Goal: Information Seeking & Learning: Check status

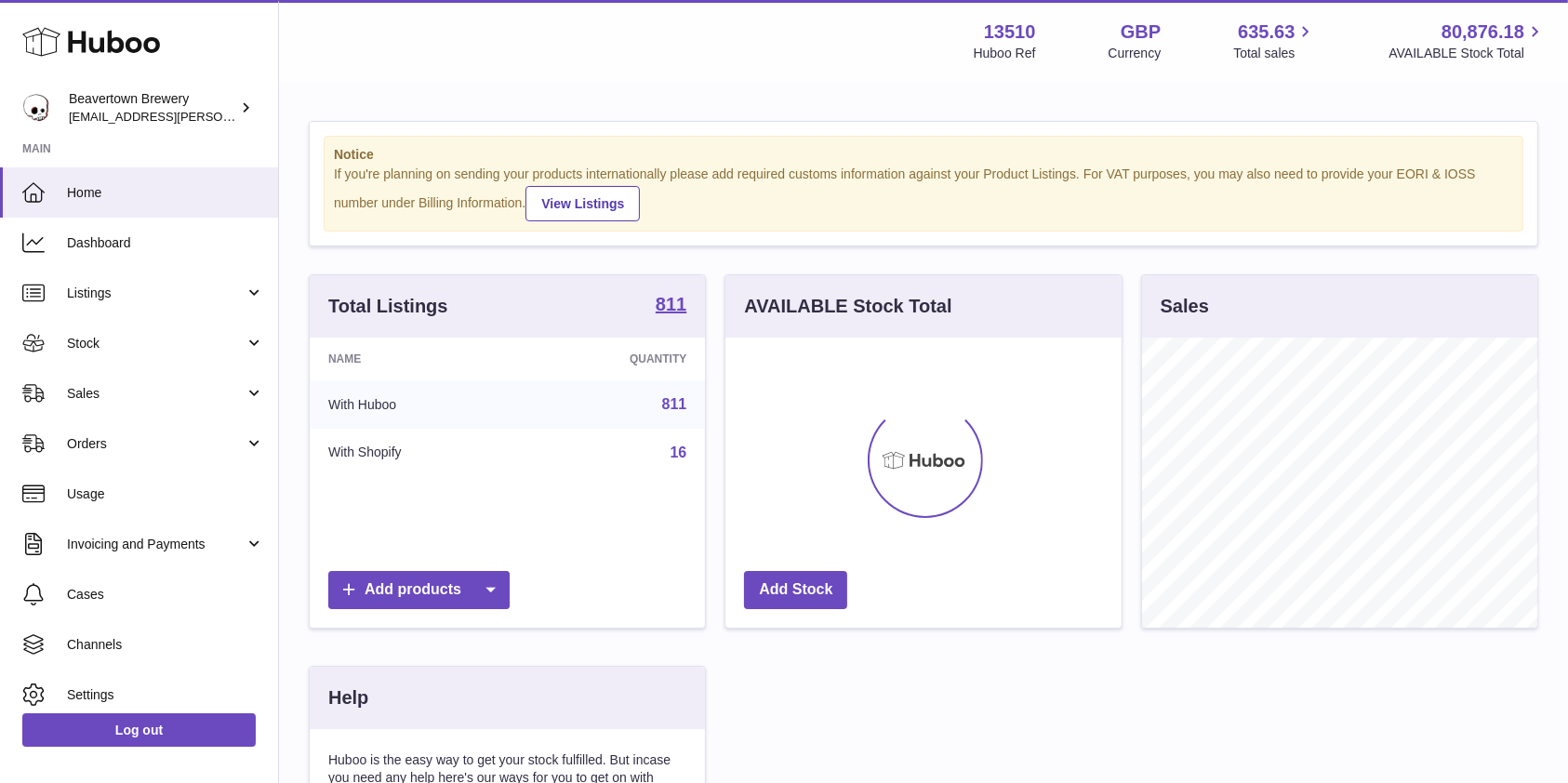
scroll to position [290, 395]
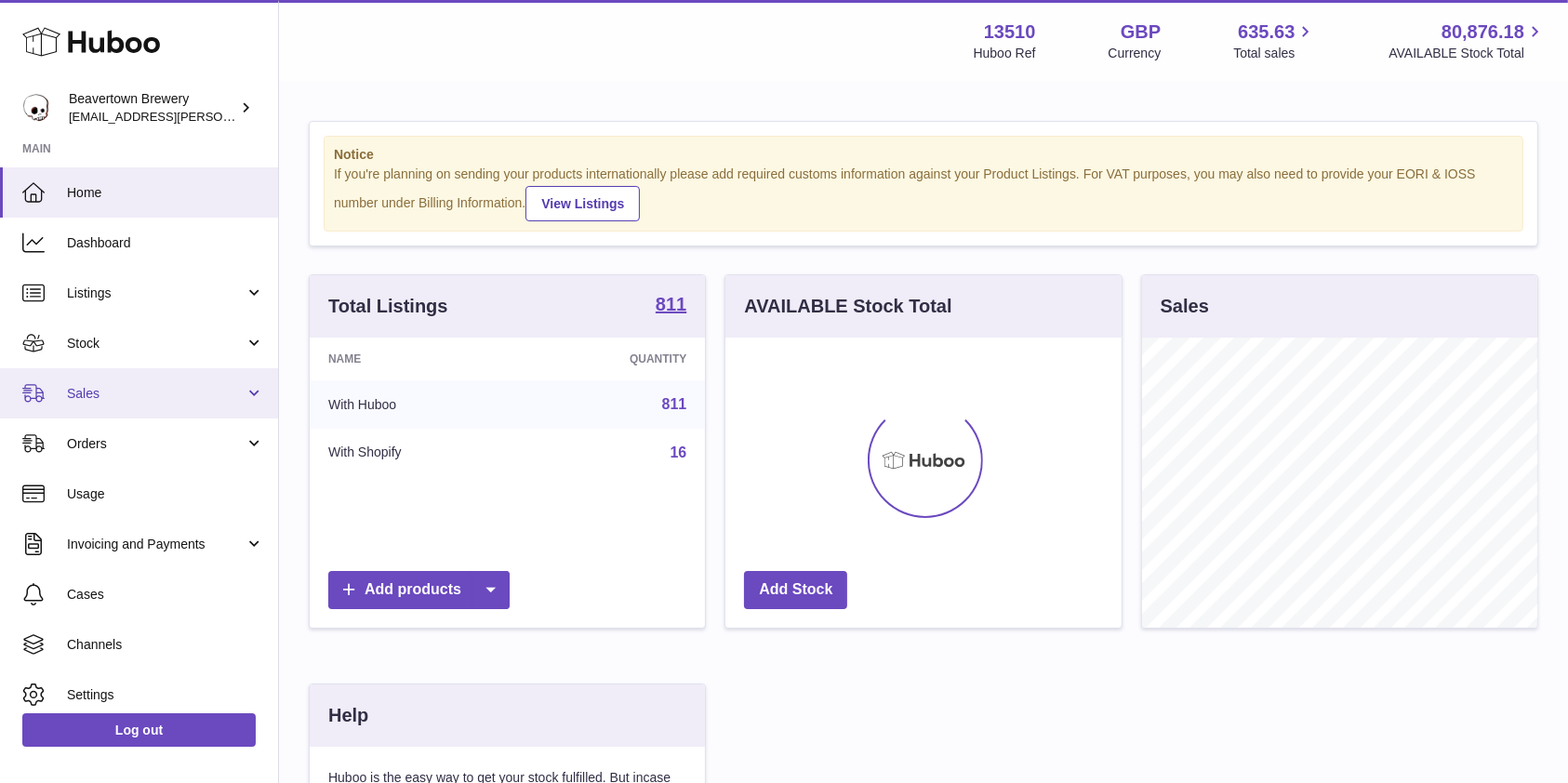
click at [149, 393] on span "Sales" at bounding box center [155, 394] width 177 height 18
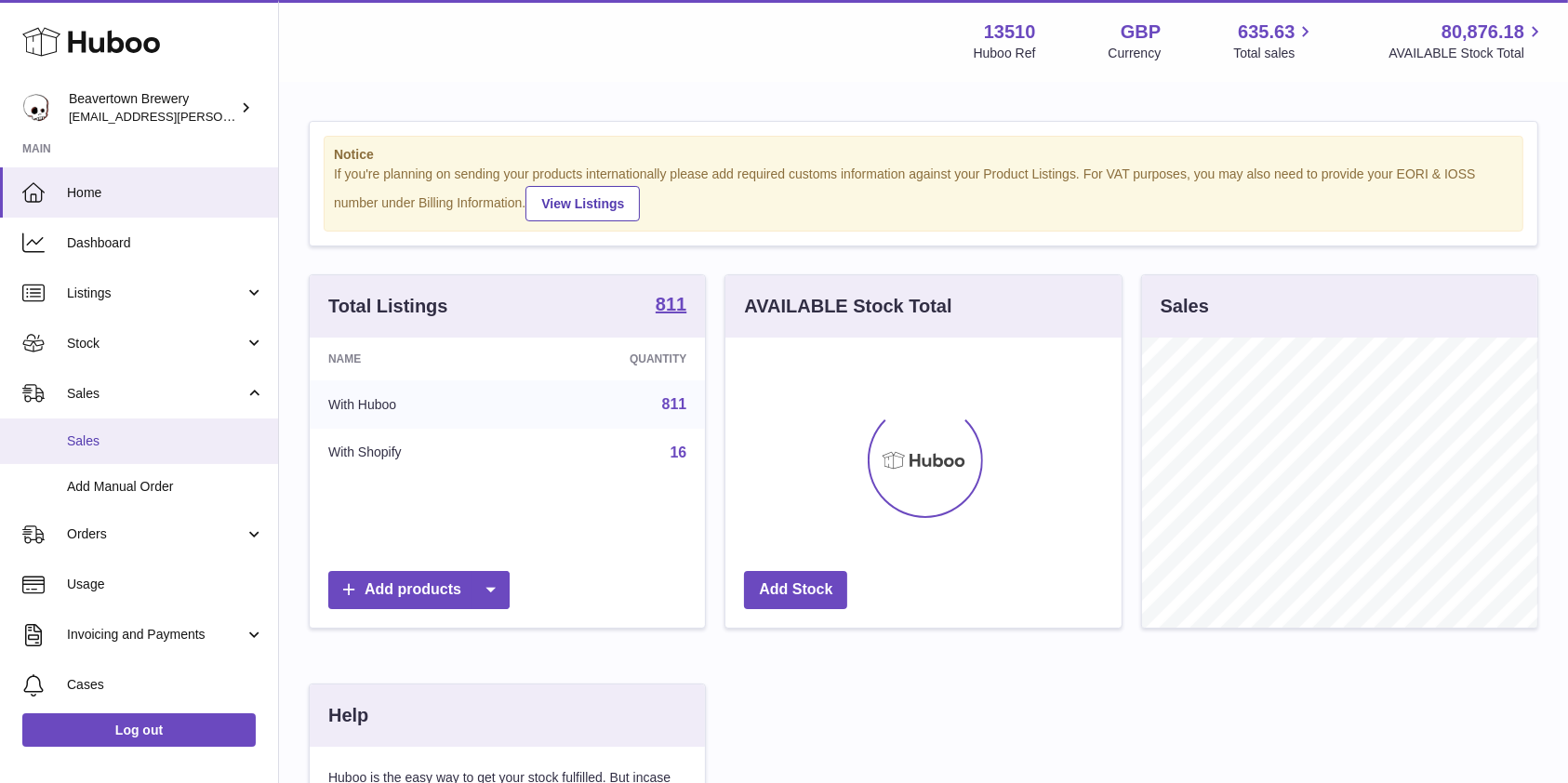
click at [128, 430] on link "Sales" at bounding box center [138, 441] width 278 height 46
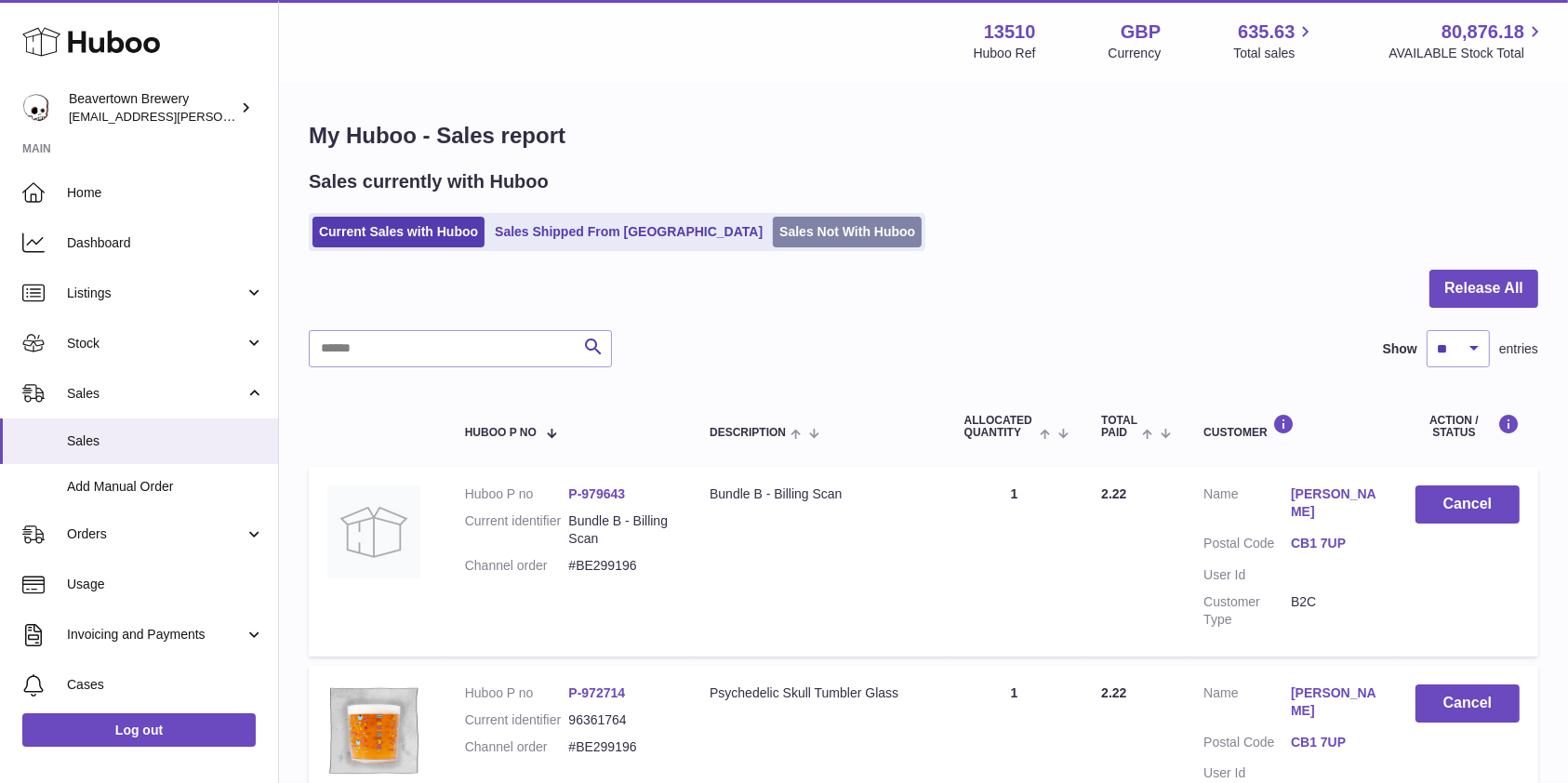
click at [773, 242] on link "Sales Not With Huboo" at bounding box center [846, 232] width 148 height 31
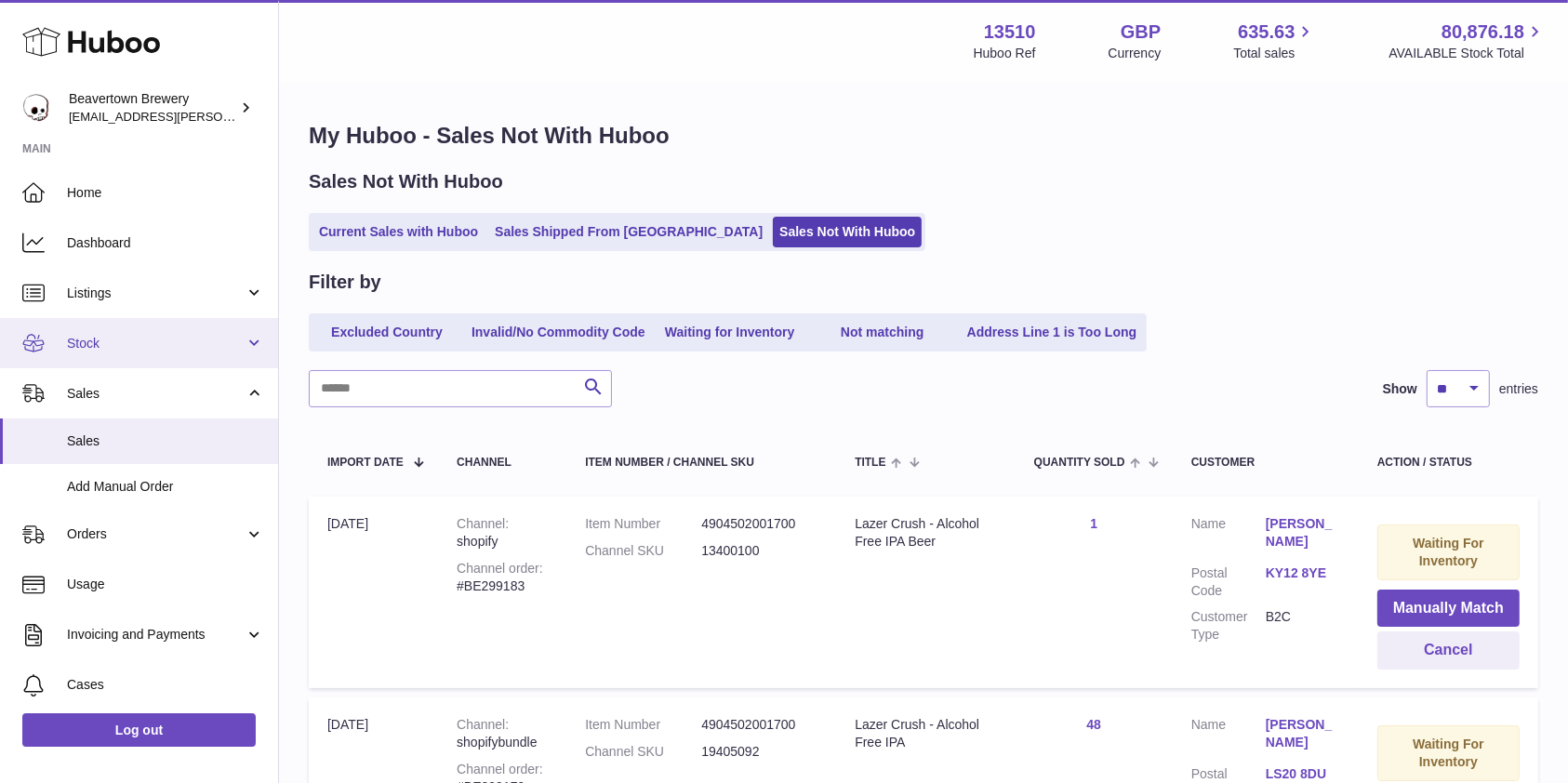
click at [113, 326] on link "Stock" at bounding box center [138, 343] width 278 height 50
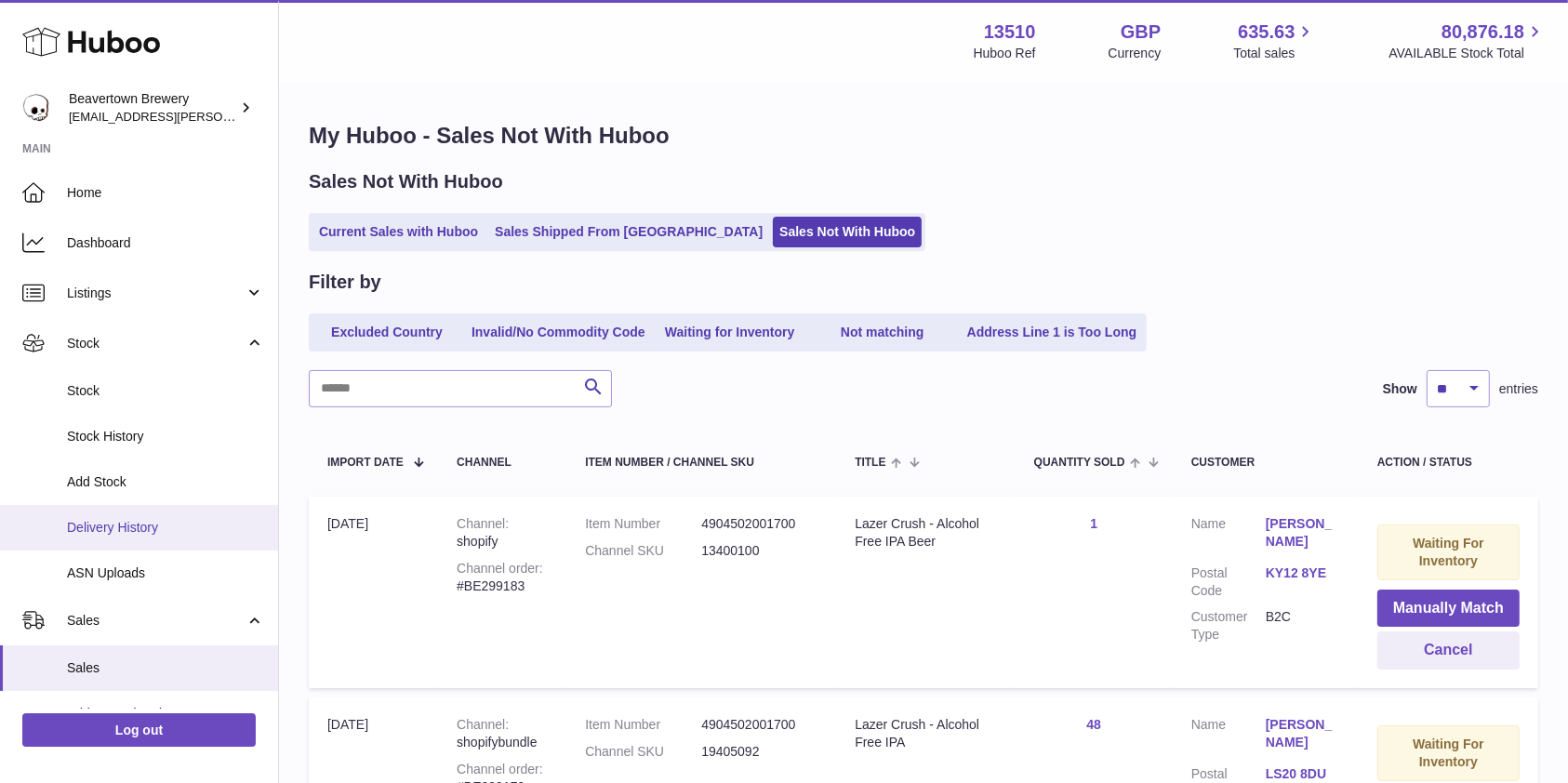
click at [108, 513] on link "Delivery History" at bounding box center [138, 528] width 278 height 46
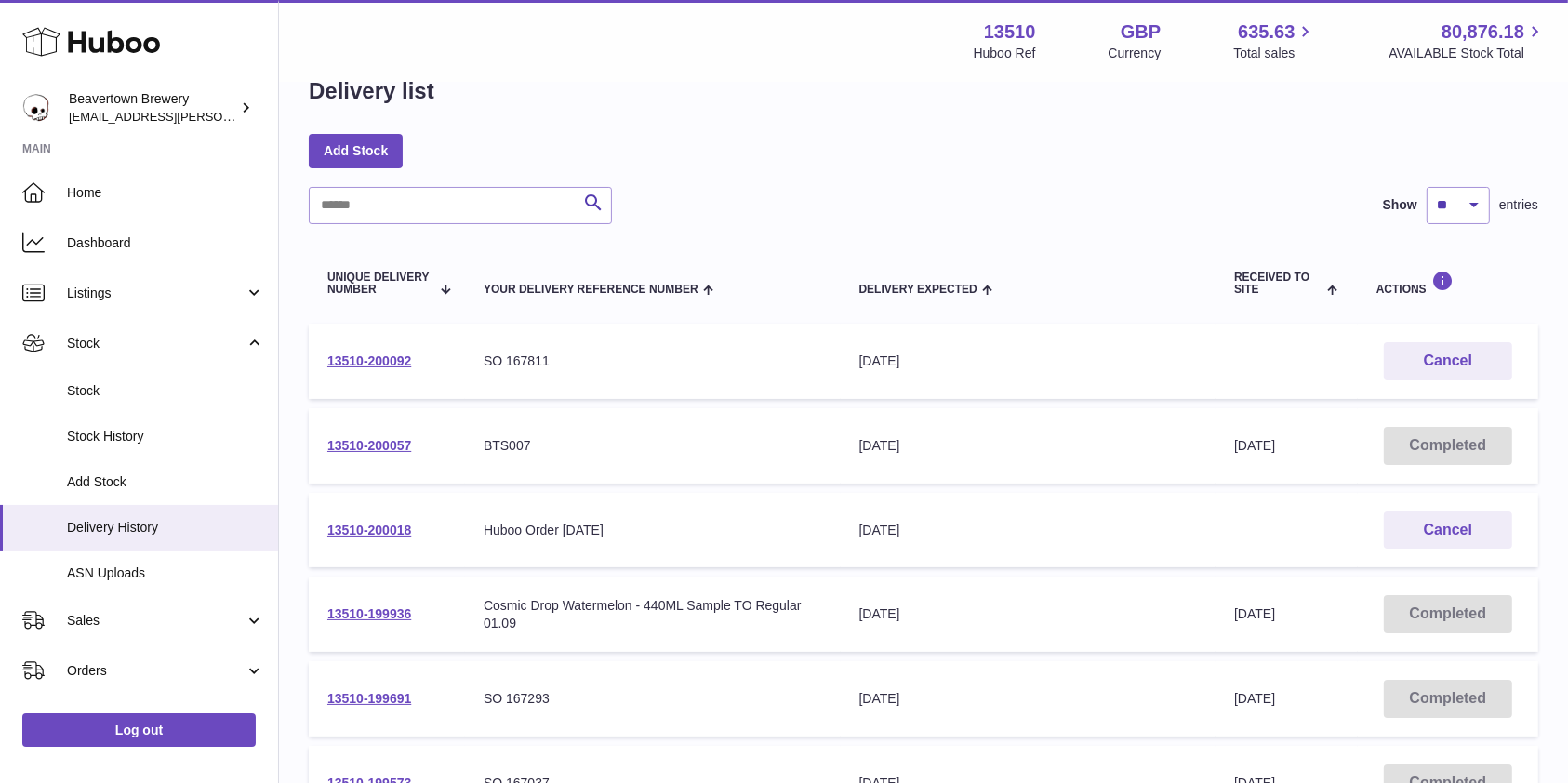
scroll to position [52, 0]
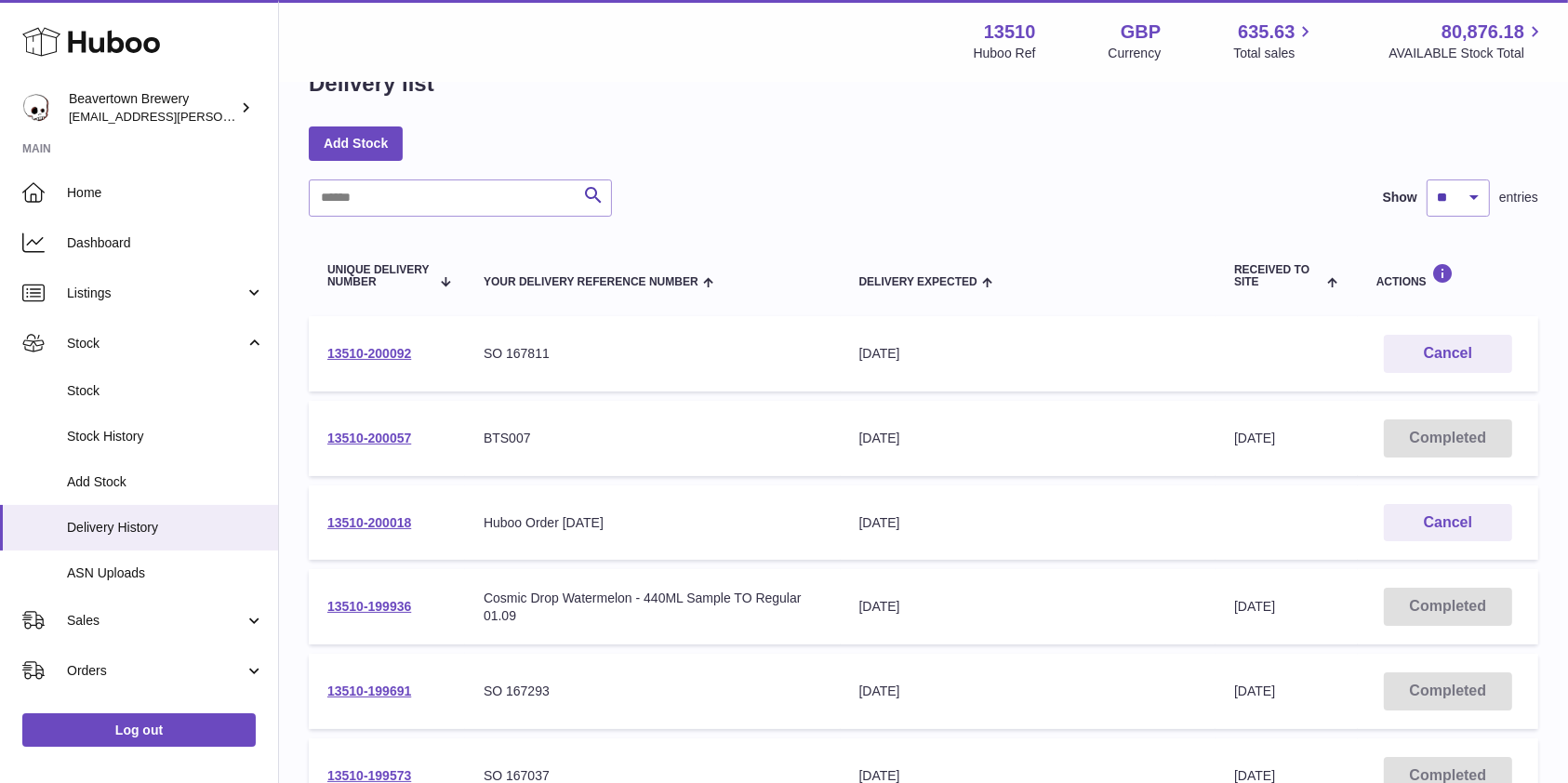
click at [378, 362] on td "13510-200092" at bounding box center [386, 355] width 156 height 76
click at [378, 347] on link "13510-200092" at bounding box center [369, 353] width 84 height 15
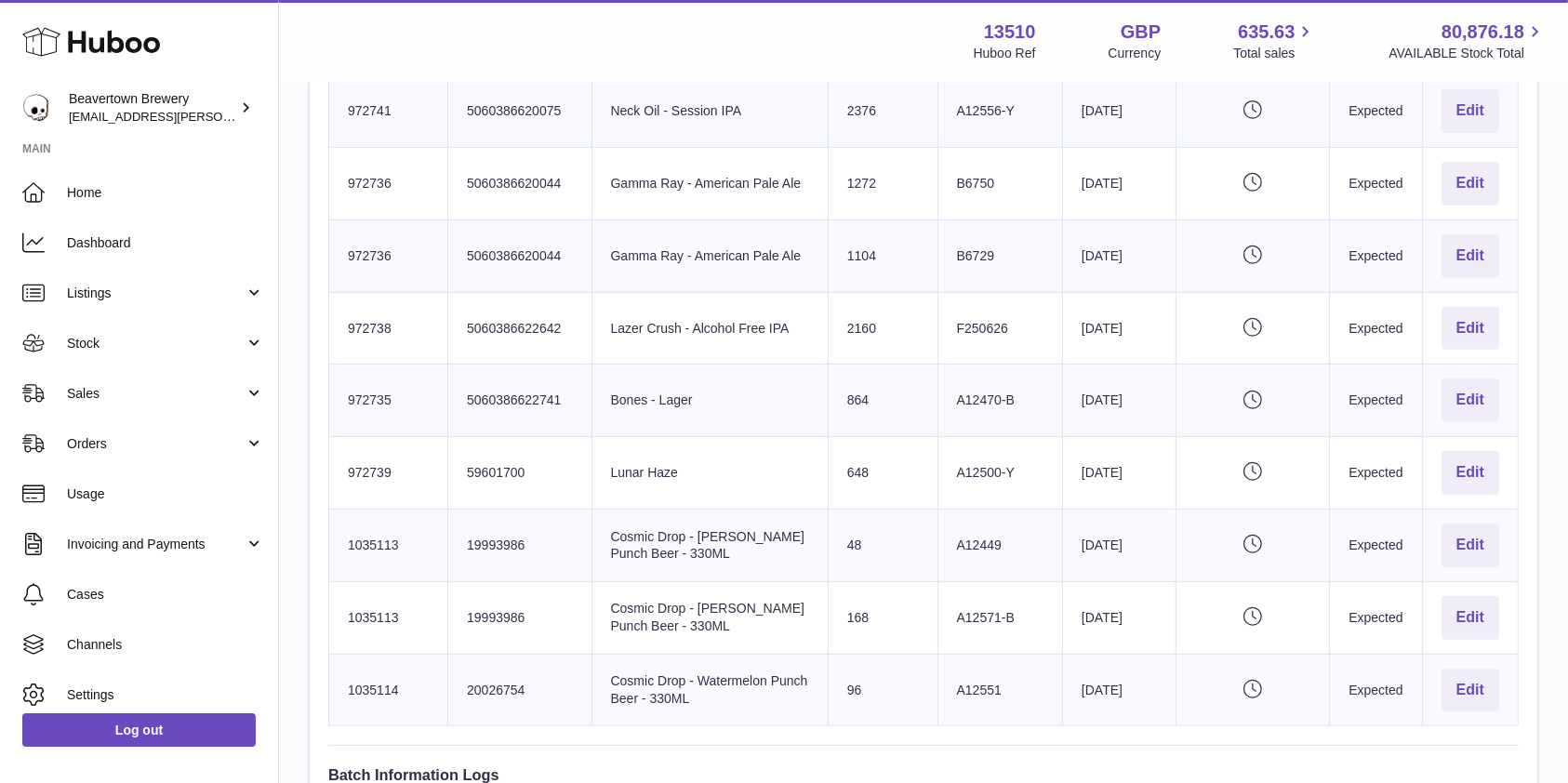
scroll to position [731, 0]
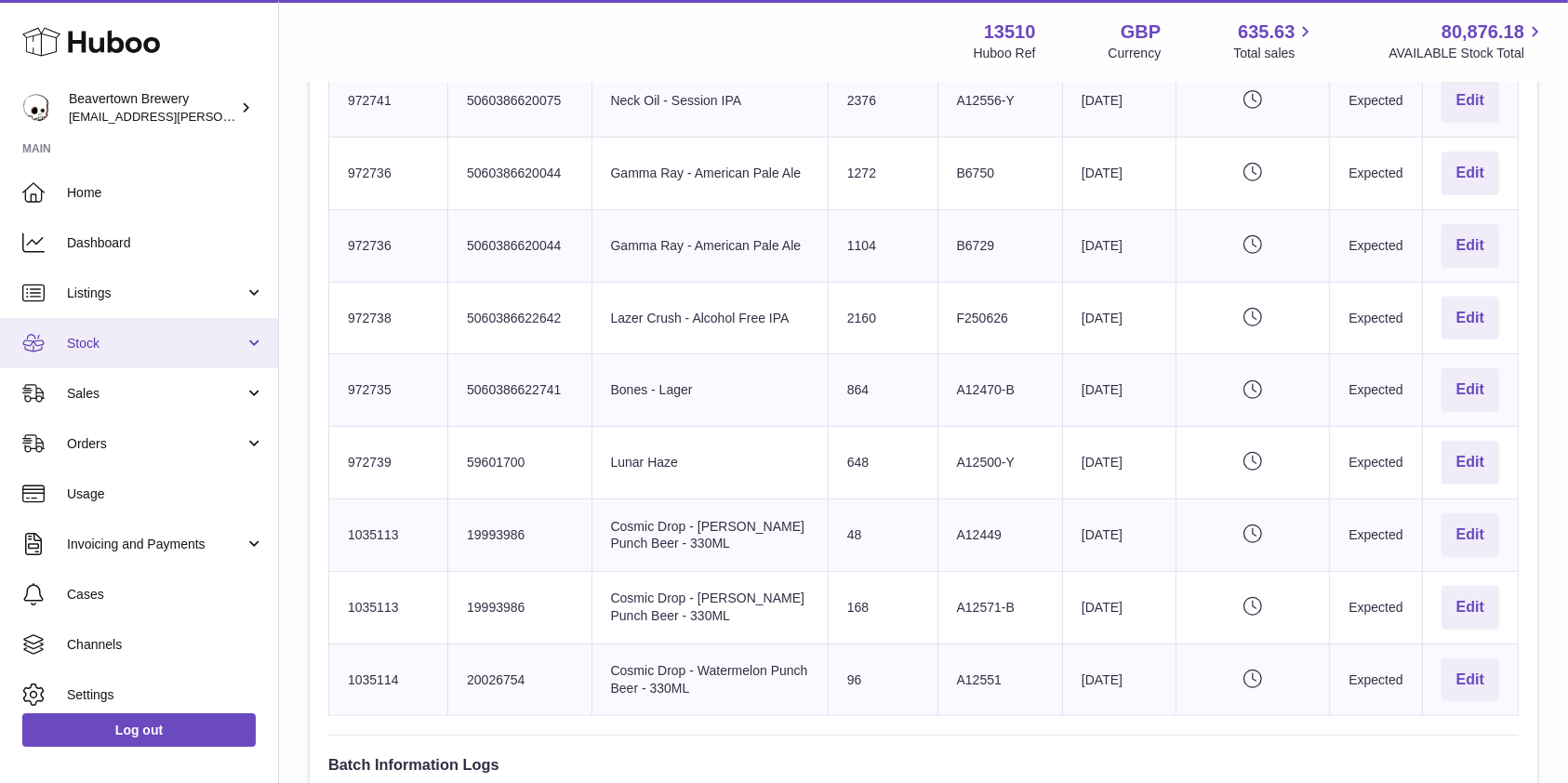
click at [116, 329] on link "Stock" at bounding box center [138, 343] width 278 height 50
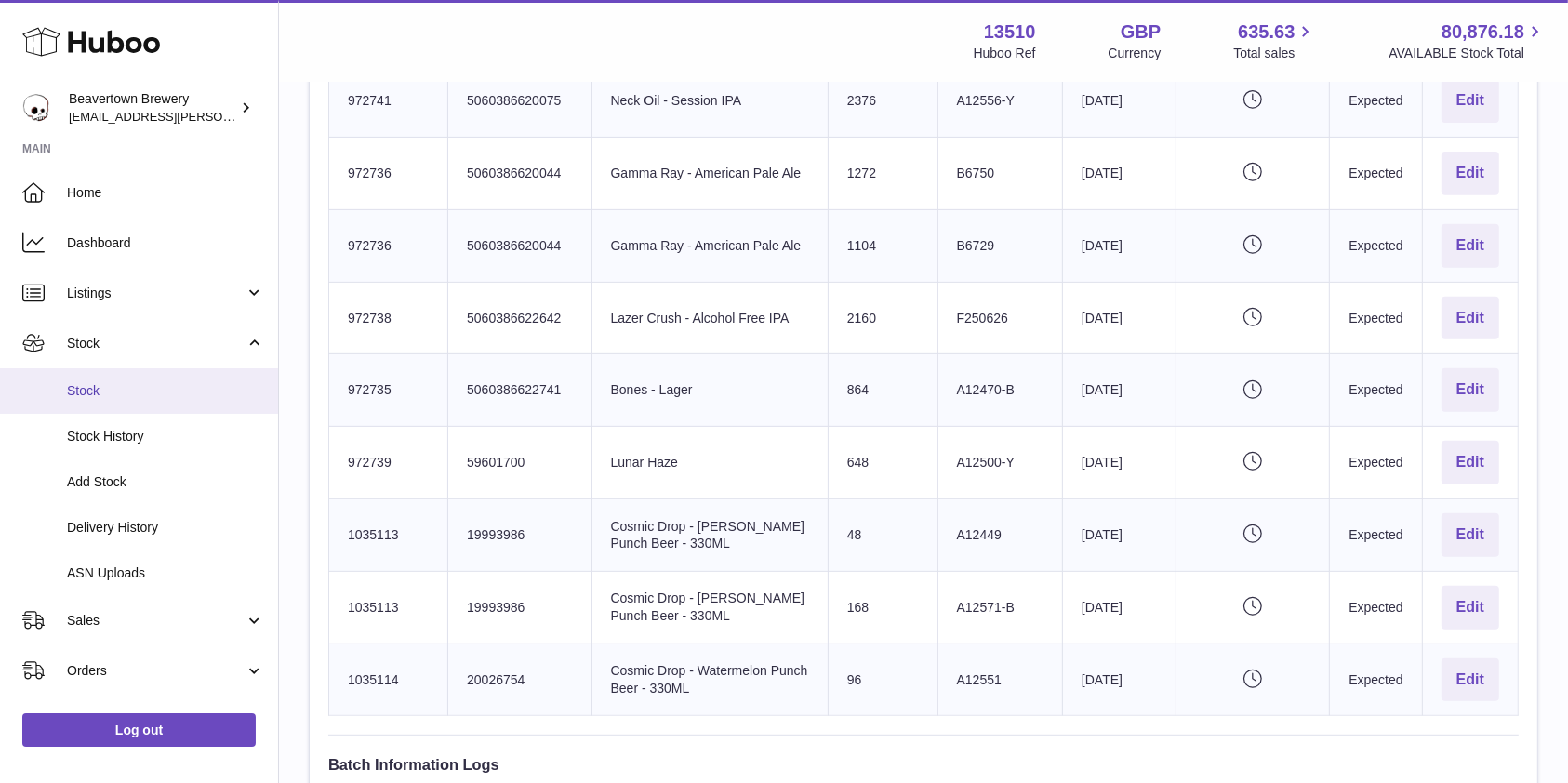
click at [98, 378] on link "Stock" at bounding box center [138, 392] width 278 height 46
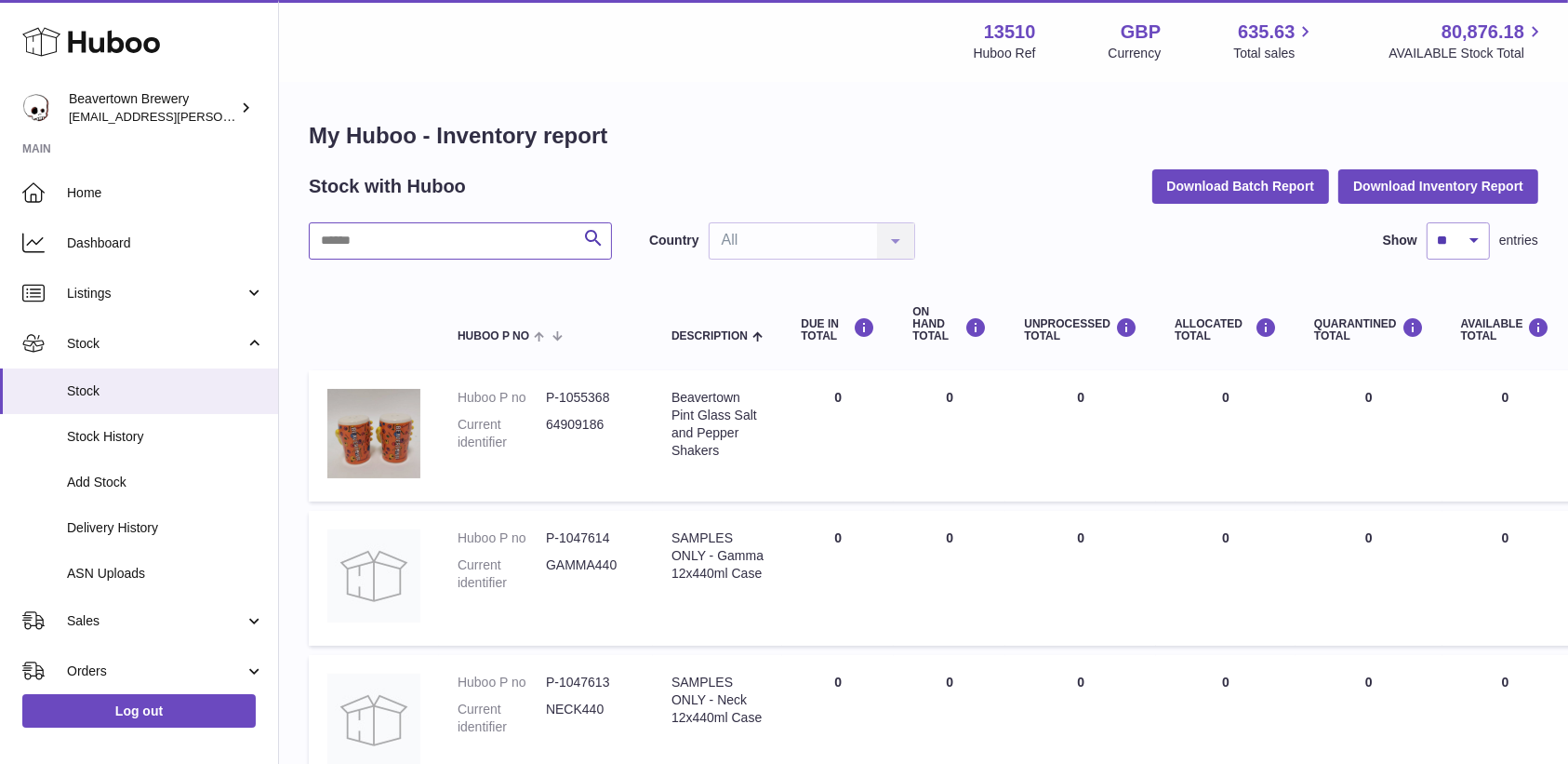
click at [513, 250] on input "text" at bounding box center [460, 240] width 303 height 37
type input "*****"
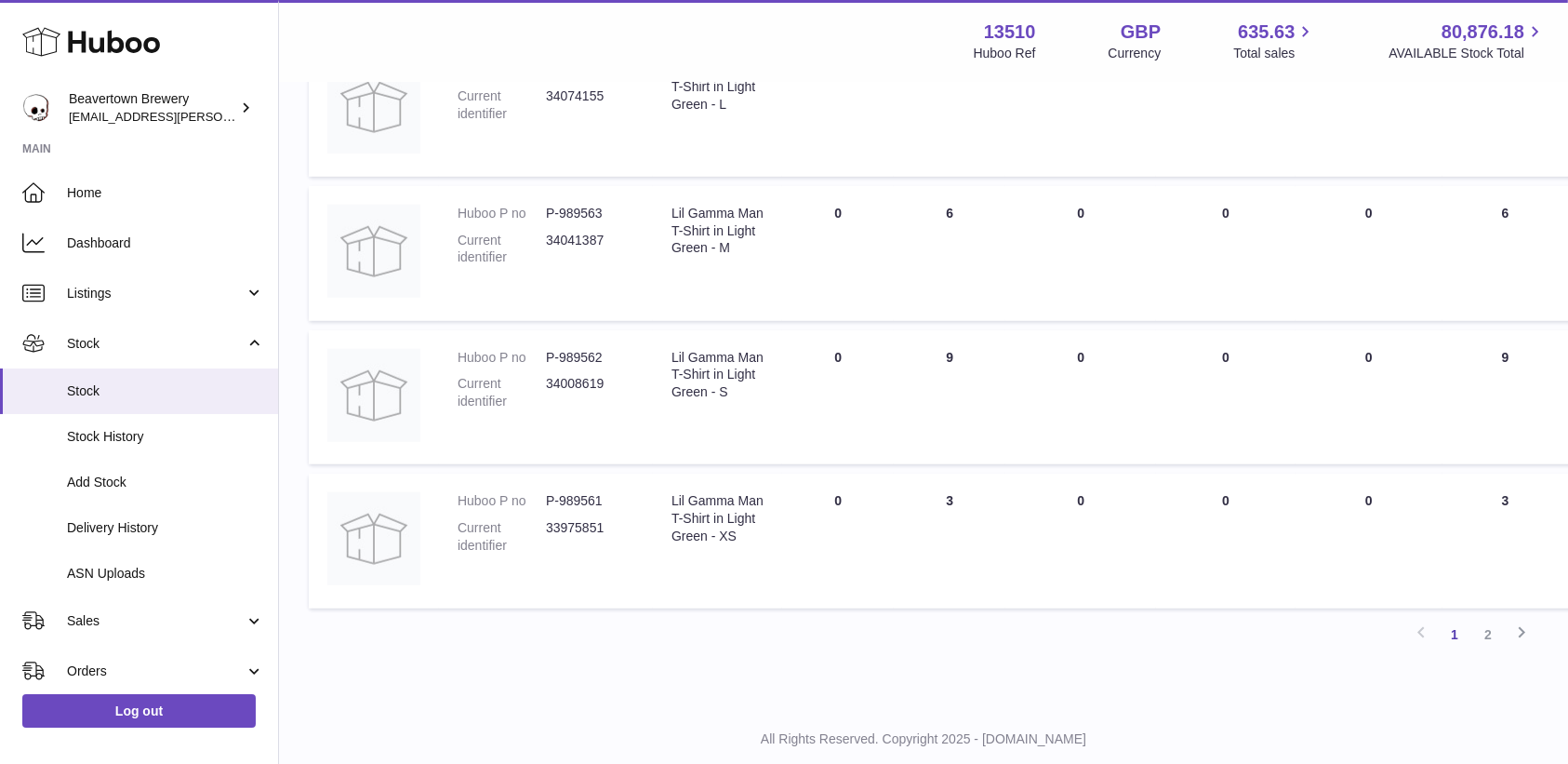
scroll to position [1222, 0]
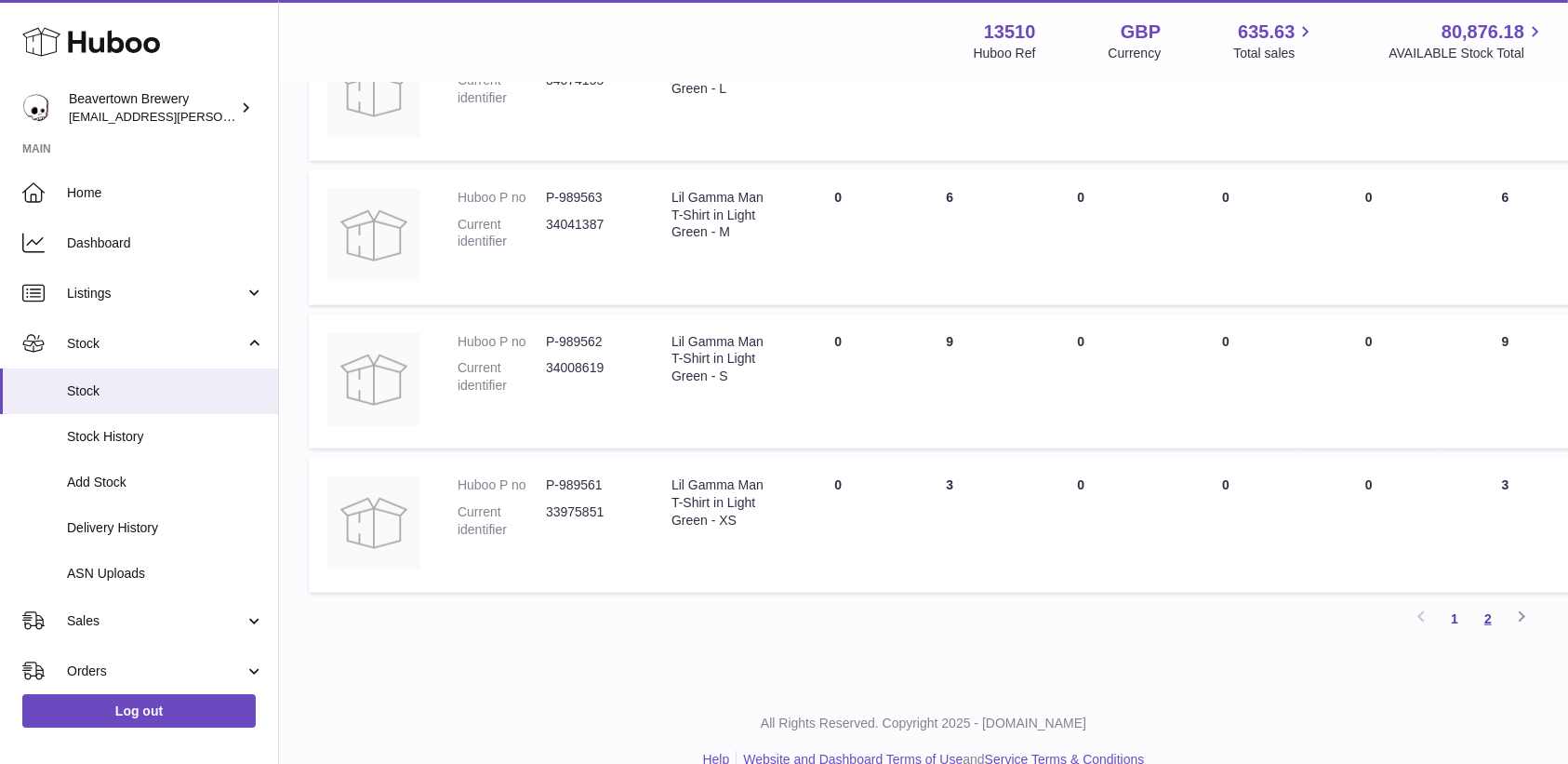
click at [1488, 612] on link "2" at bounding box center [1488, 619] width 34 height 34
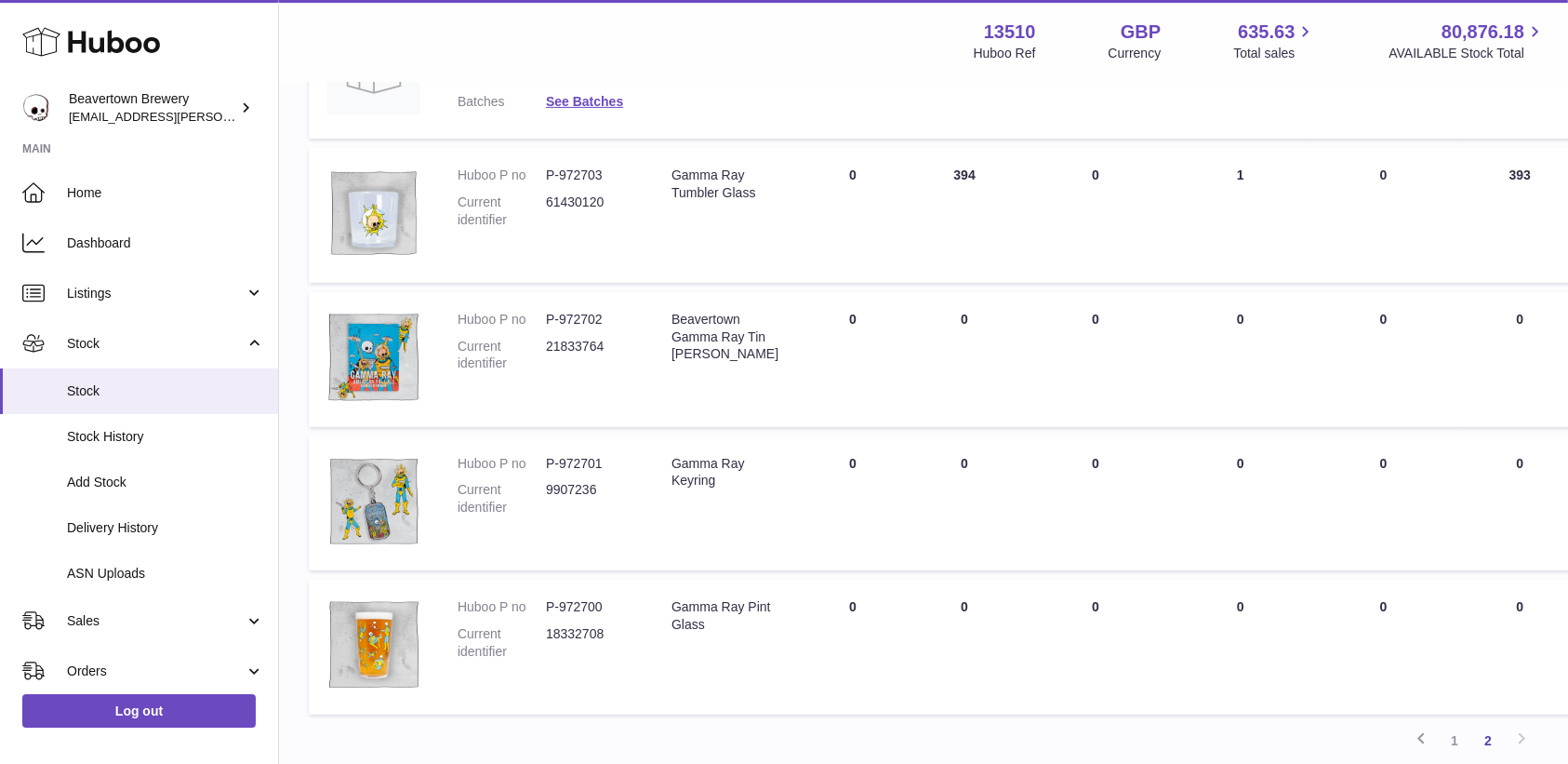
scroll to position [667, 0]
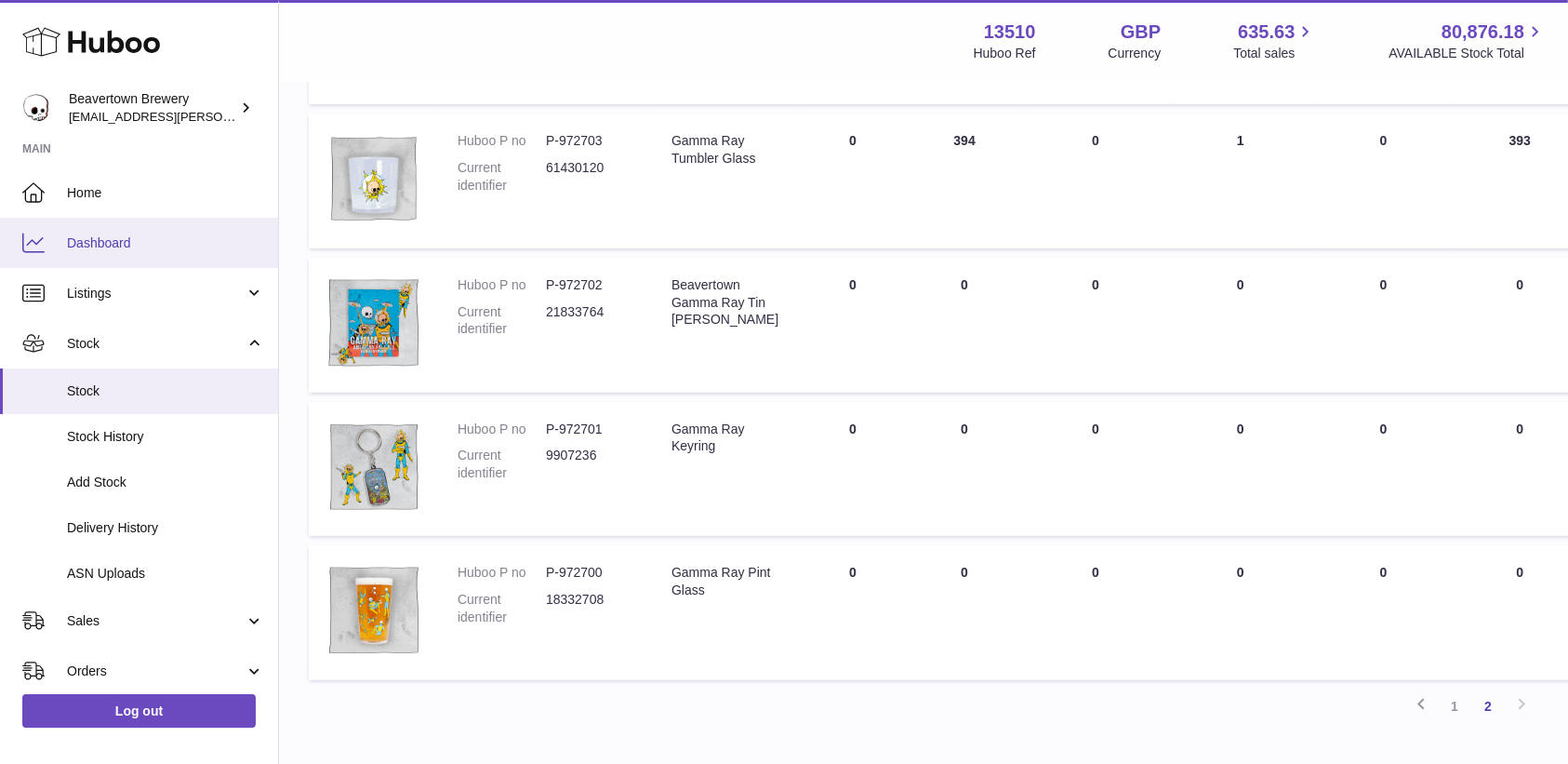
click at [62, 228] on link "Dashboard" at bounding box center [138, 243] width 278 height 50
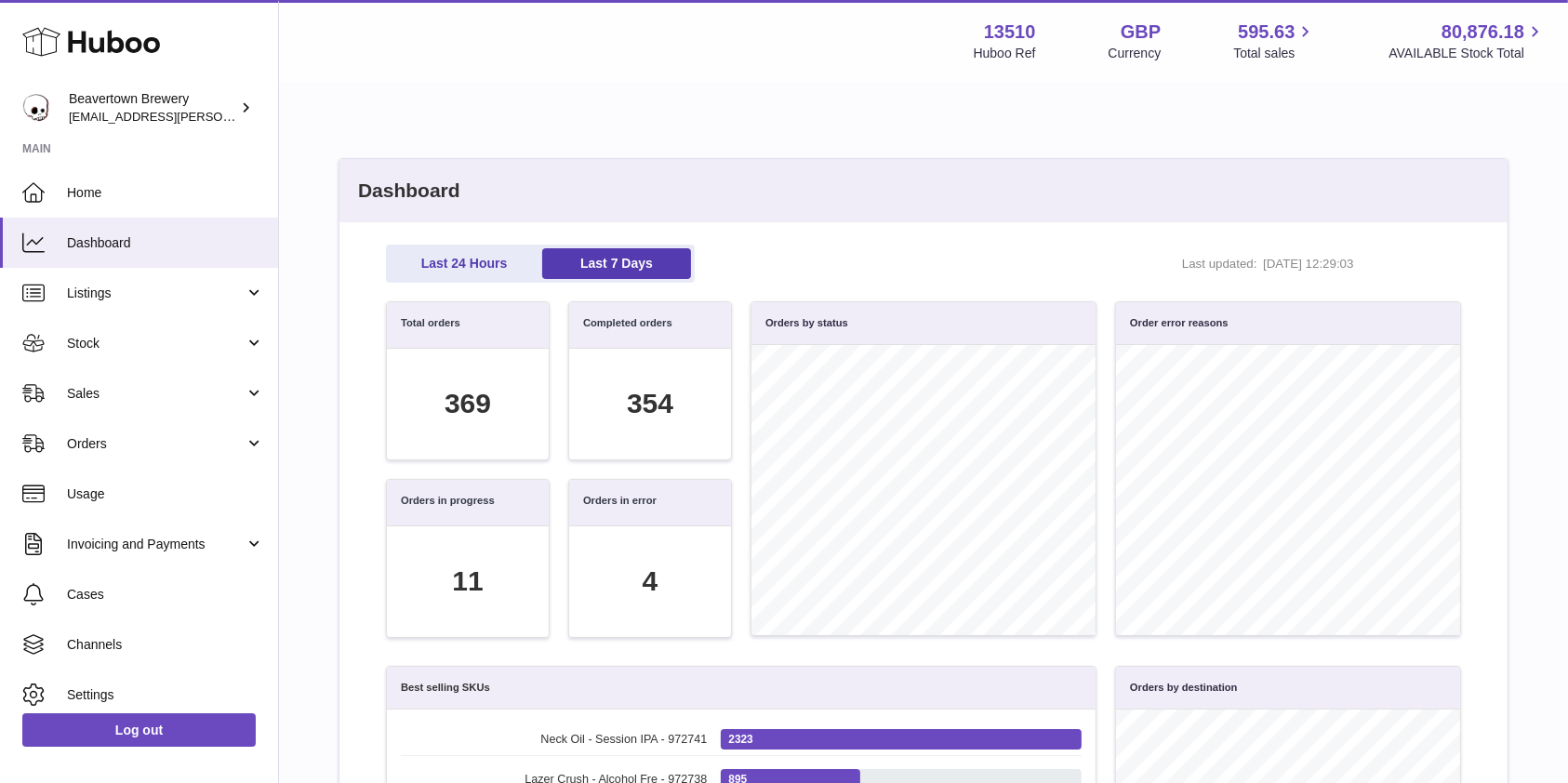
scroll to position [214, 1054]
click at [116, 397] on span "Sales" at bounding box center [155, 394] width 177 height 18
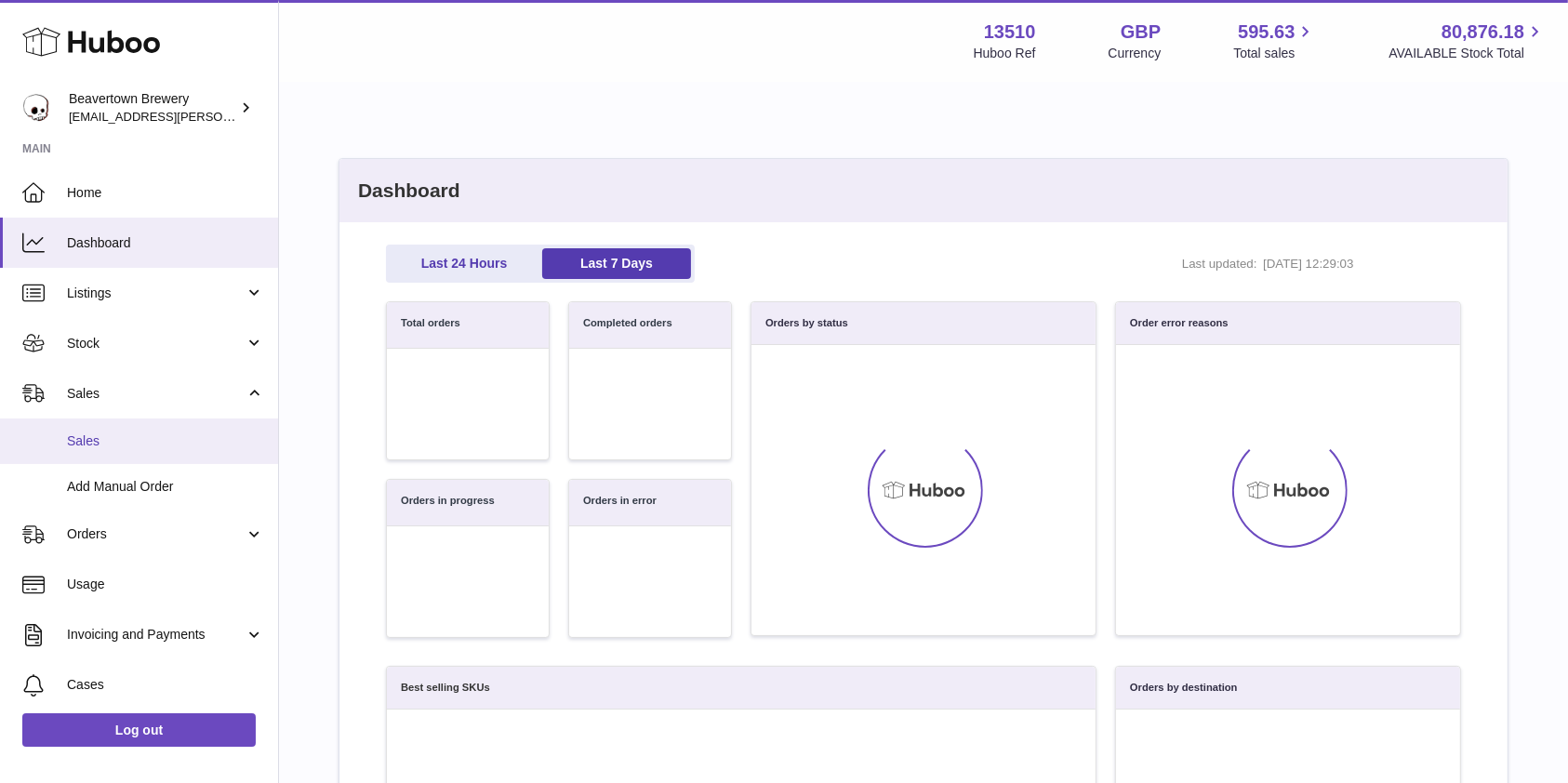
click at [106, 430] on link "Sales" at bounding box center [138, 441] width 278 height 46
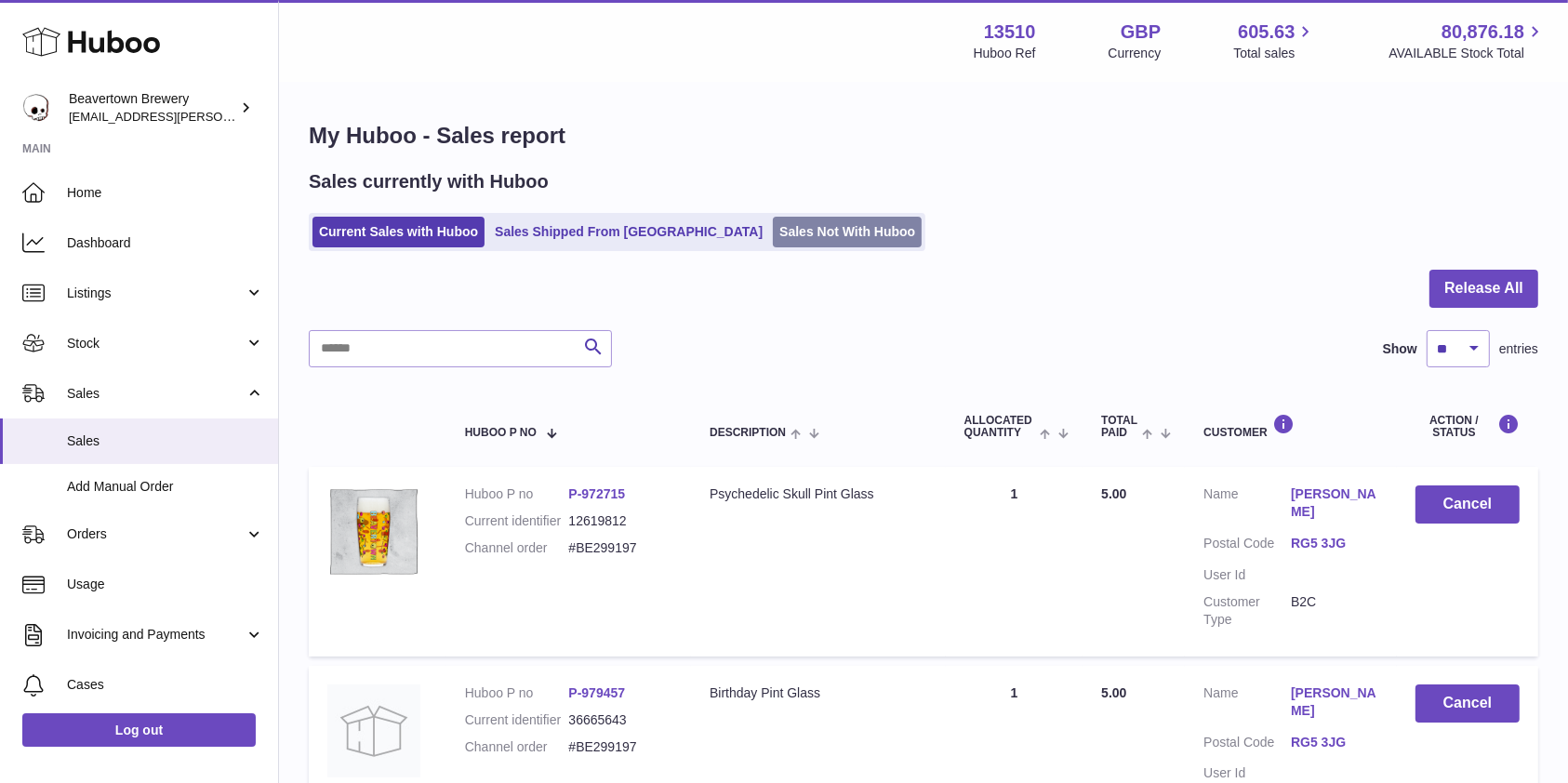
click at [773, 235] on link "Sales Not With Huboo" at bounding box center [846, 232] width 148 height 31
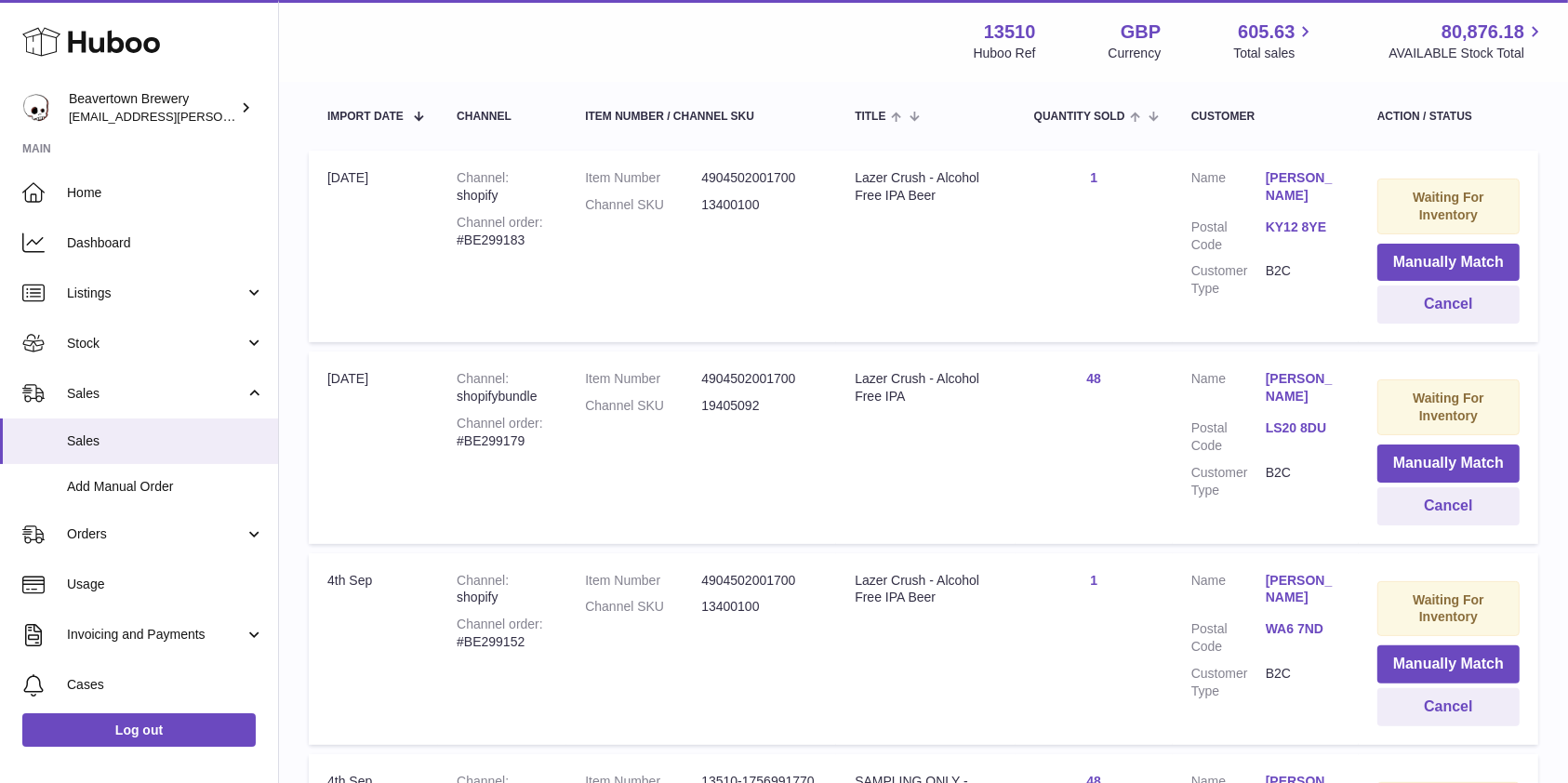
scroll to position [662, 0]
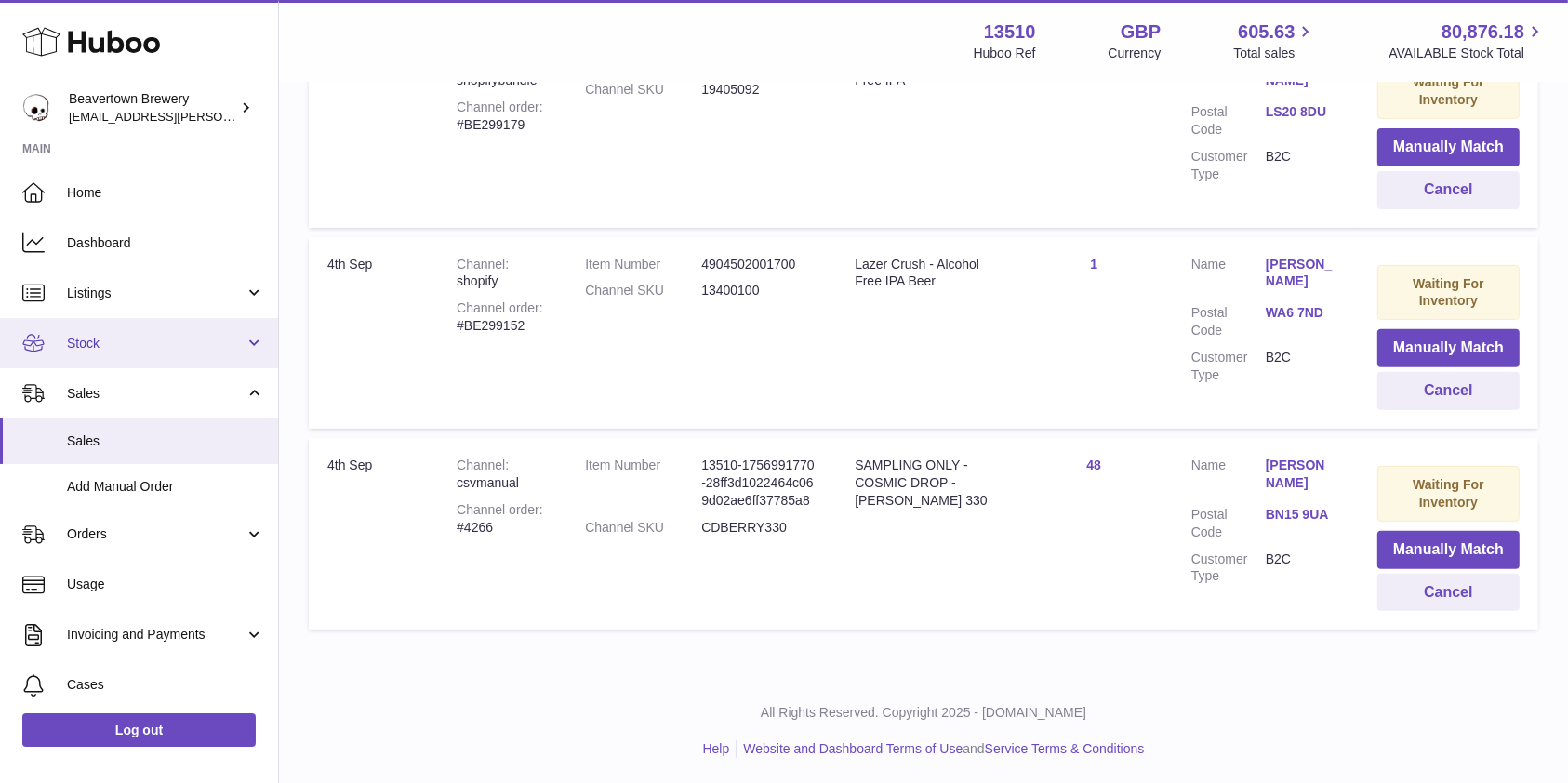
click at [97, 354] on link "Stock" at bounding box center [138, 343] width 278 height 50
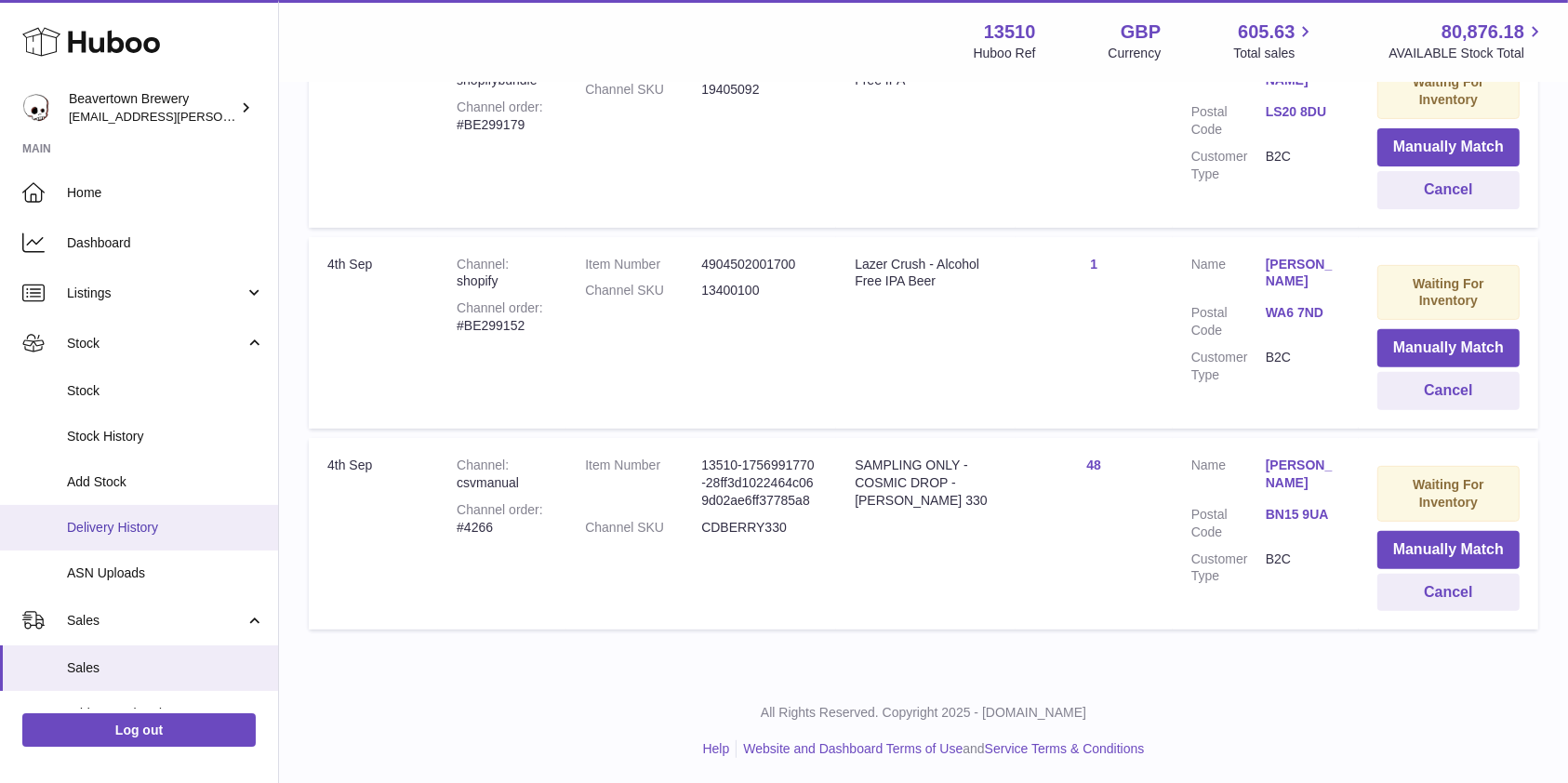
click at [97, 522] on span "Delivery History" at bounding box center [165, 528] width 197 height 18
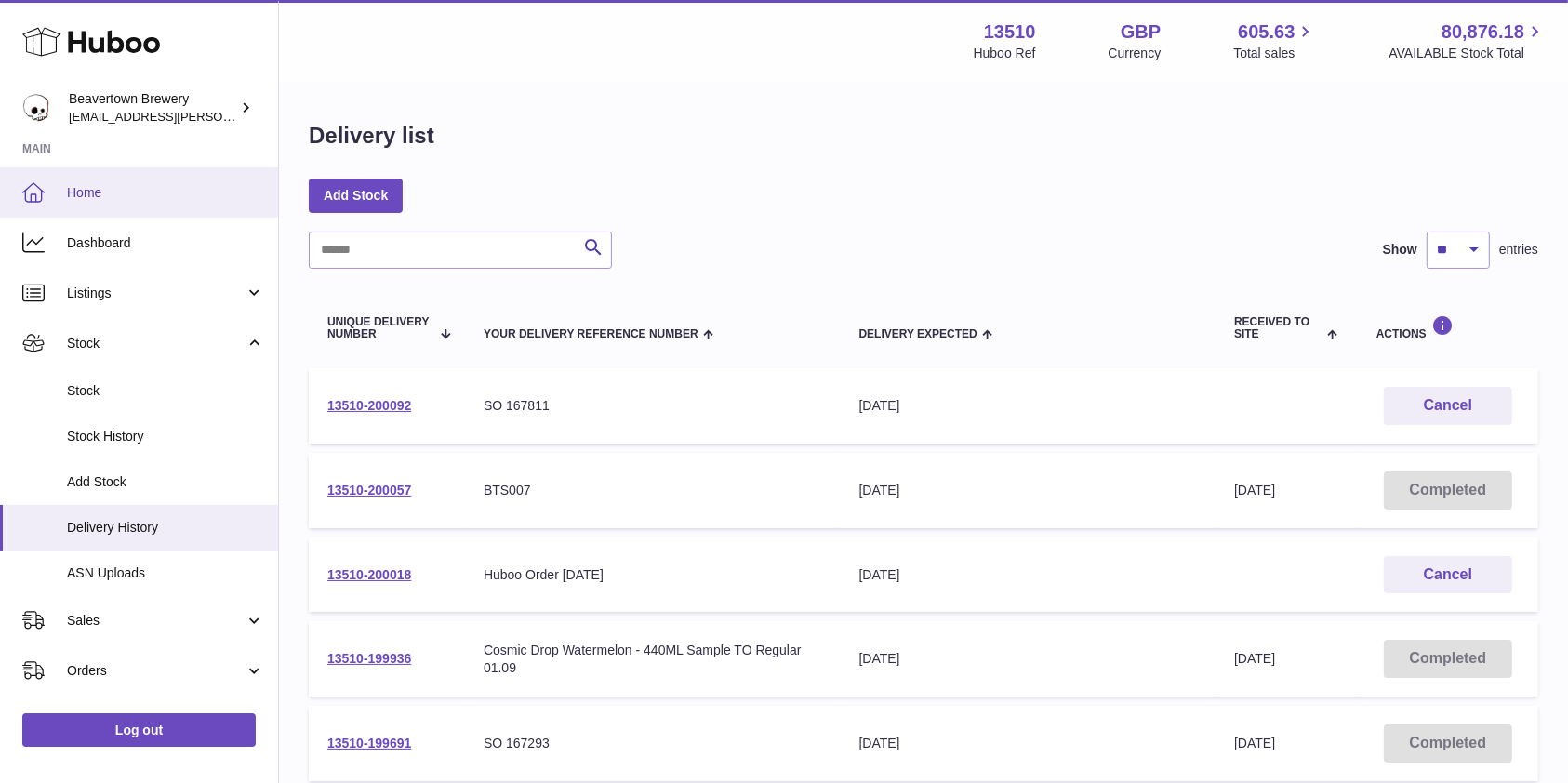
click at [134, 197] on span "Home" at bounding box center [165, 193] width 197 height 18
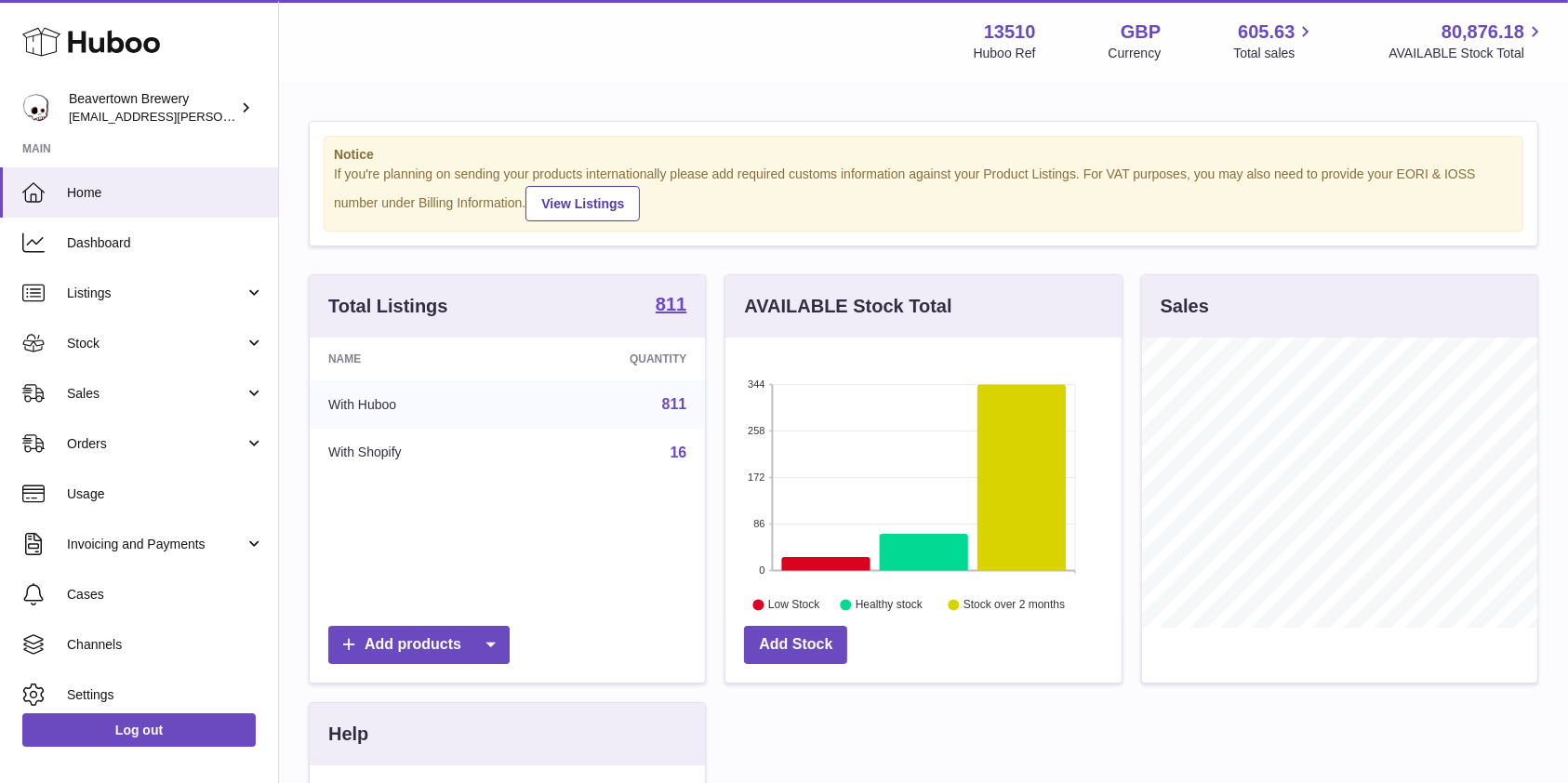
scroll to position [290, 395]
click at [165, 393] on span "Sales" at bounding box center [155, 394] width 177 height 18
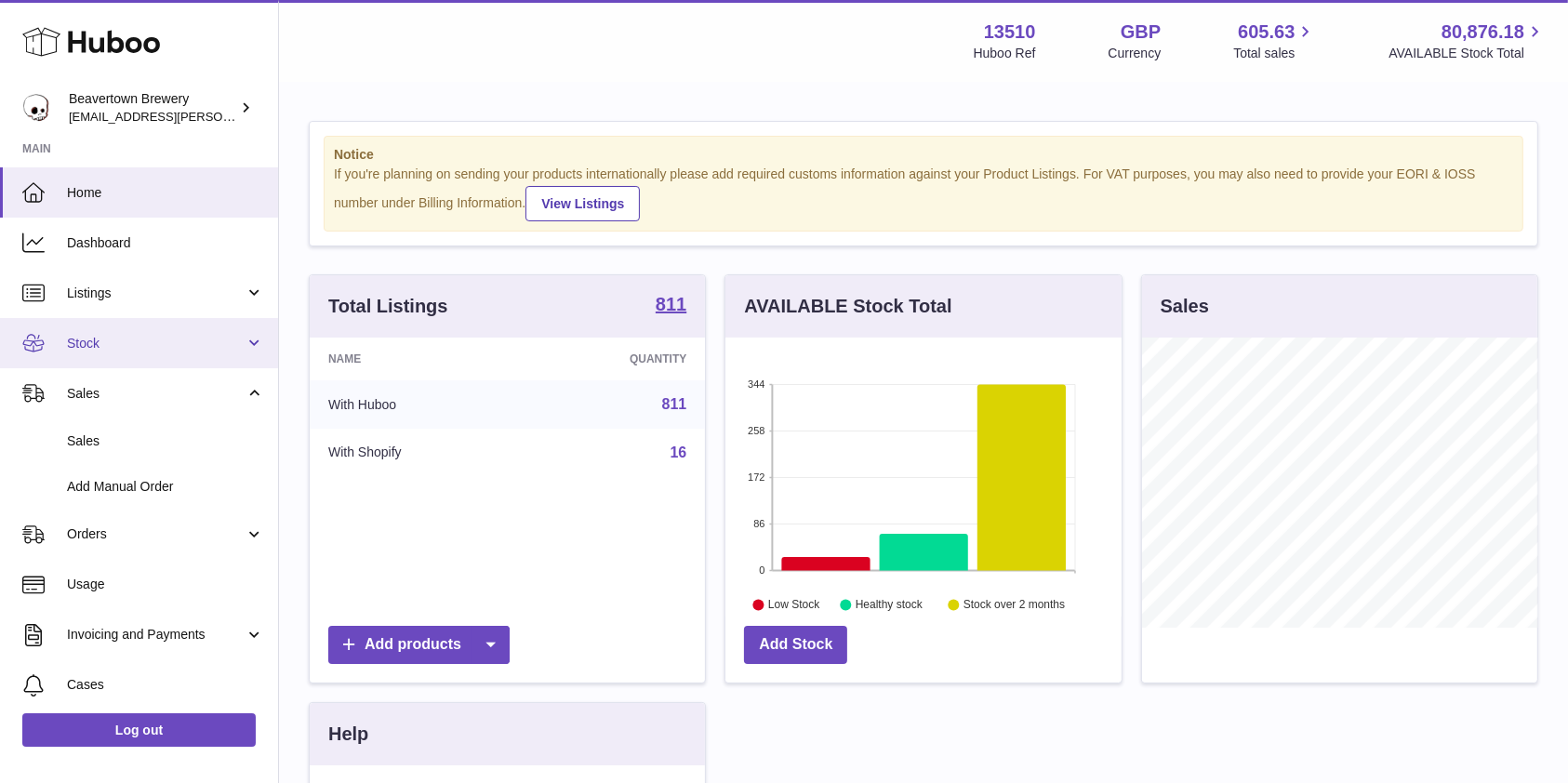
click at [119, 350] on span "Stock" at bounding box center [155, 344] width 177 height 18
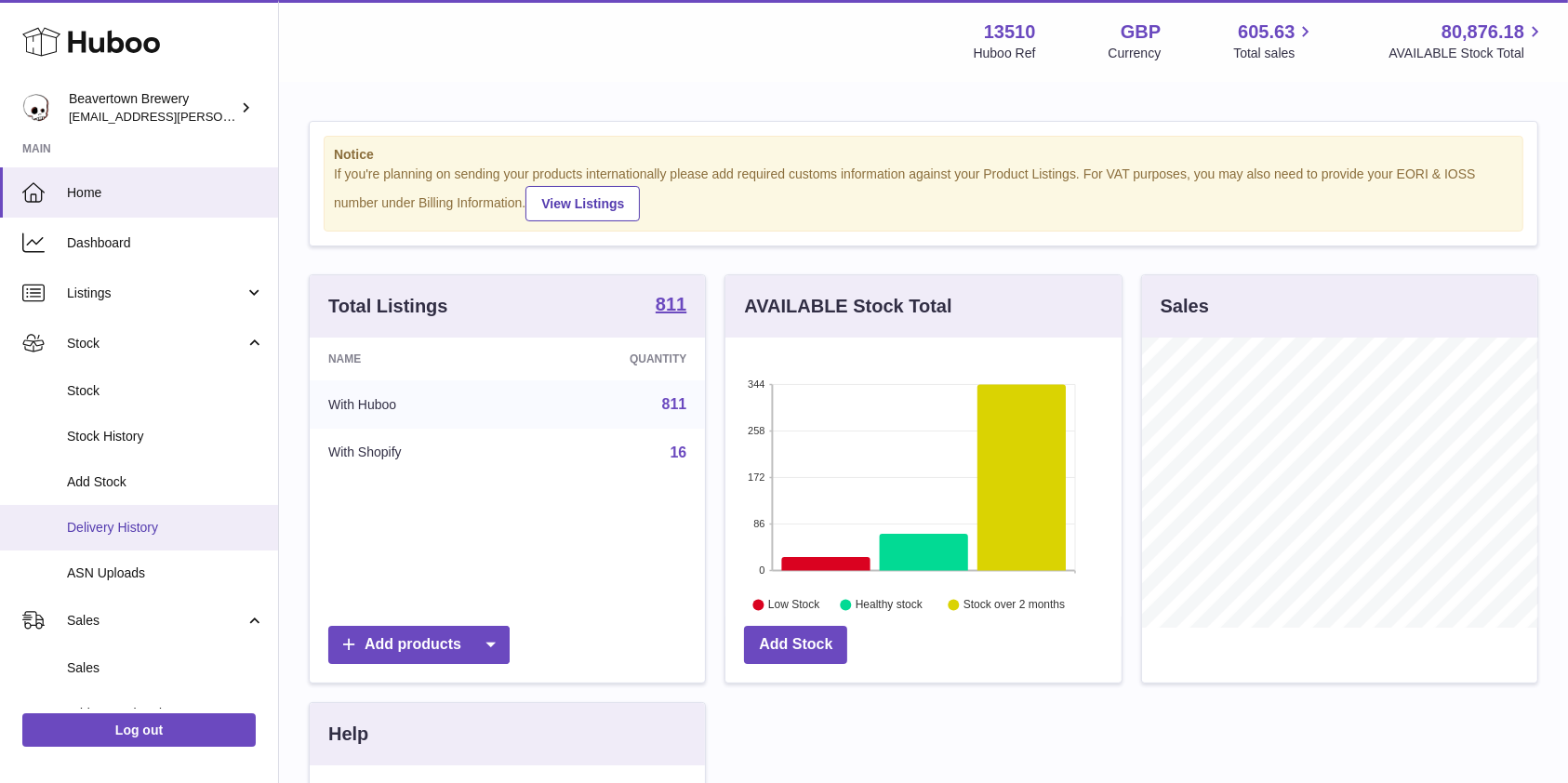
click at [93, 519] on span "Delivery History" at bounding box center [165, 528] width 197 height 18
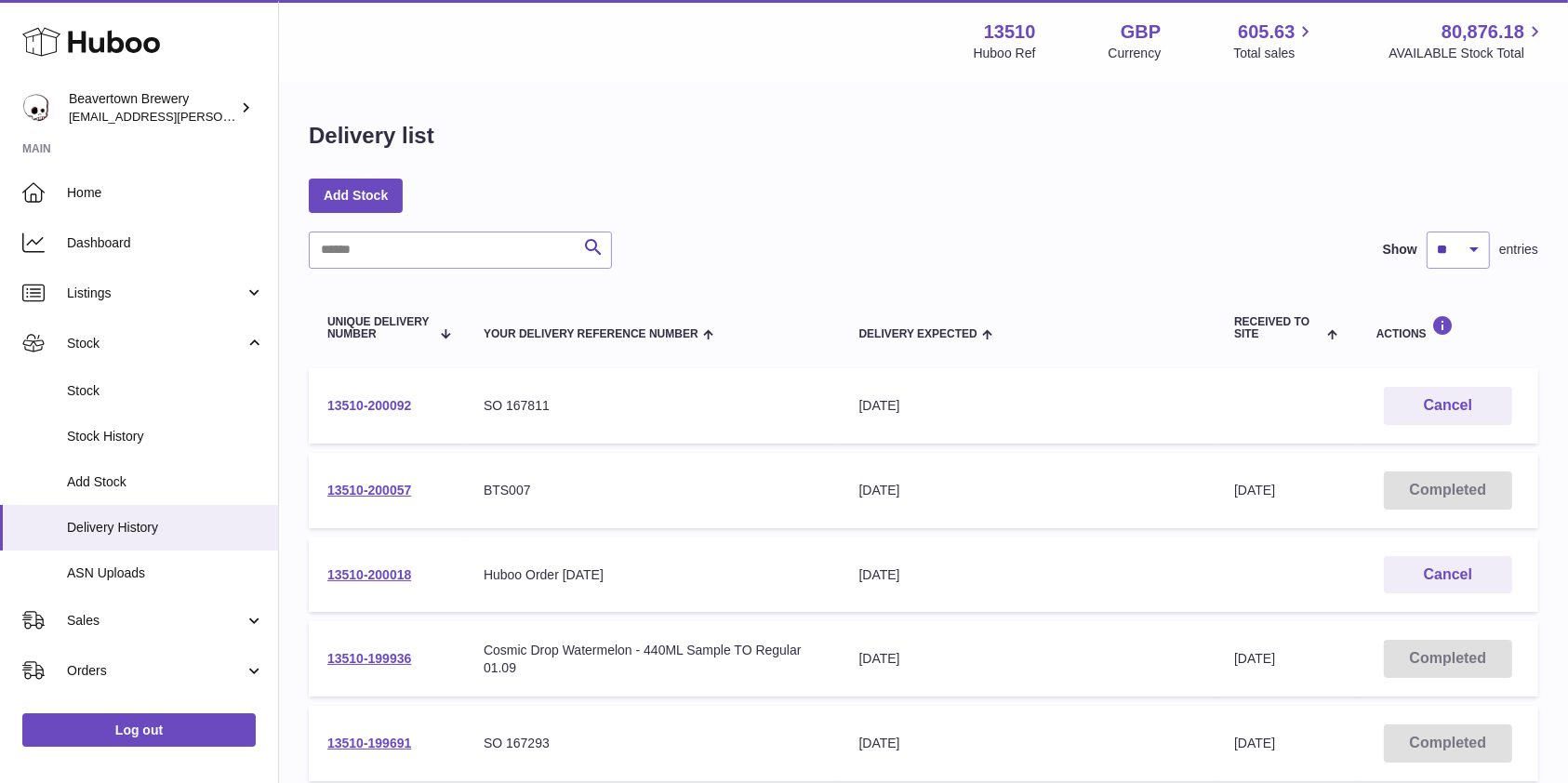
click at [370, 407] on link "13510-200092" at bounding box center [369, 405] width 84 height 15
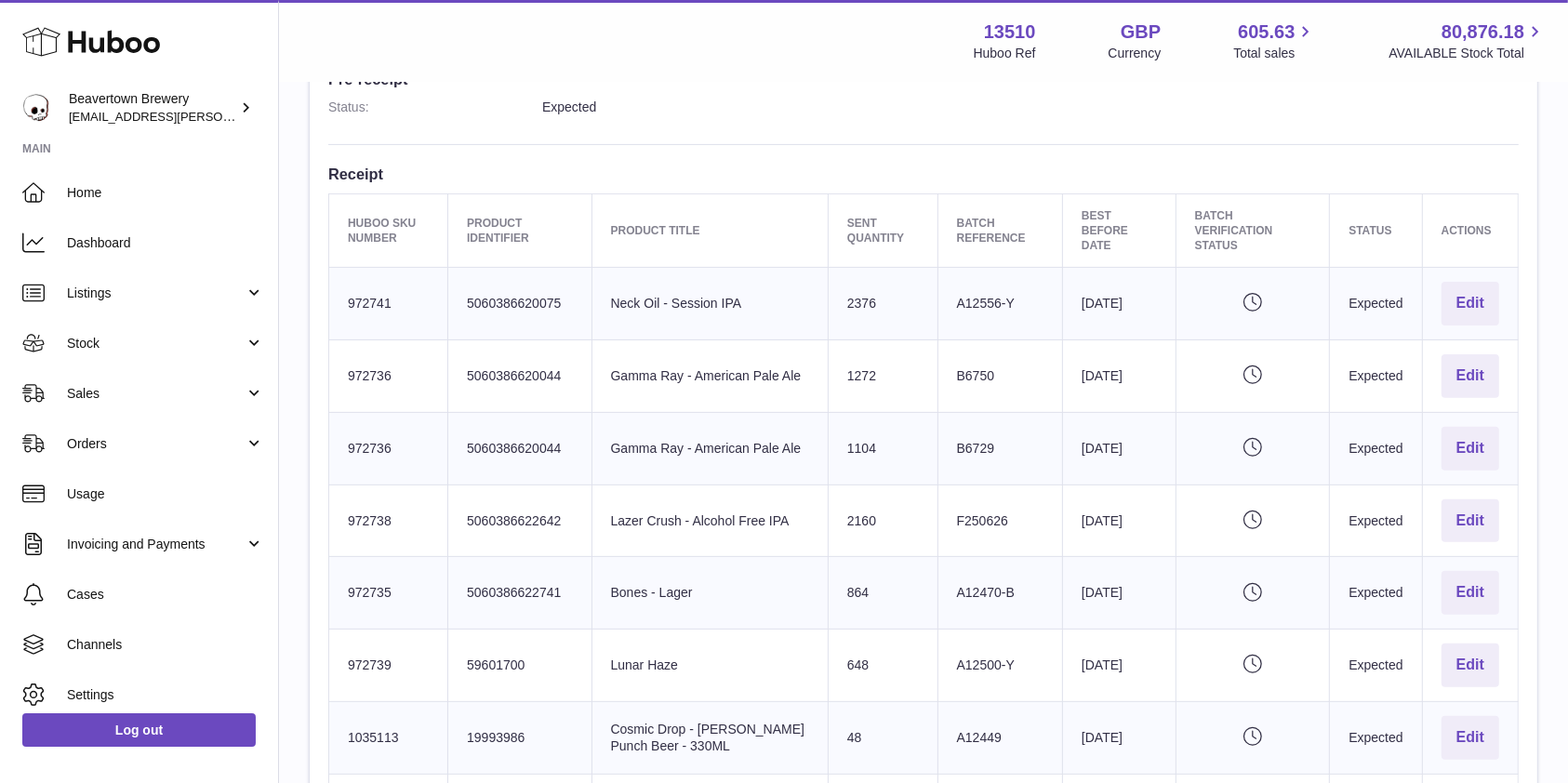
scroll to position [526, 0]
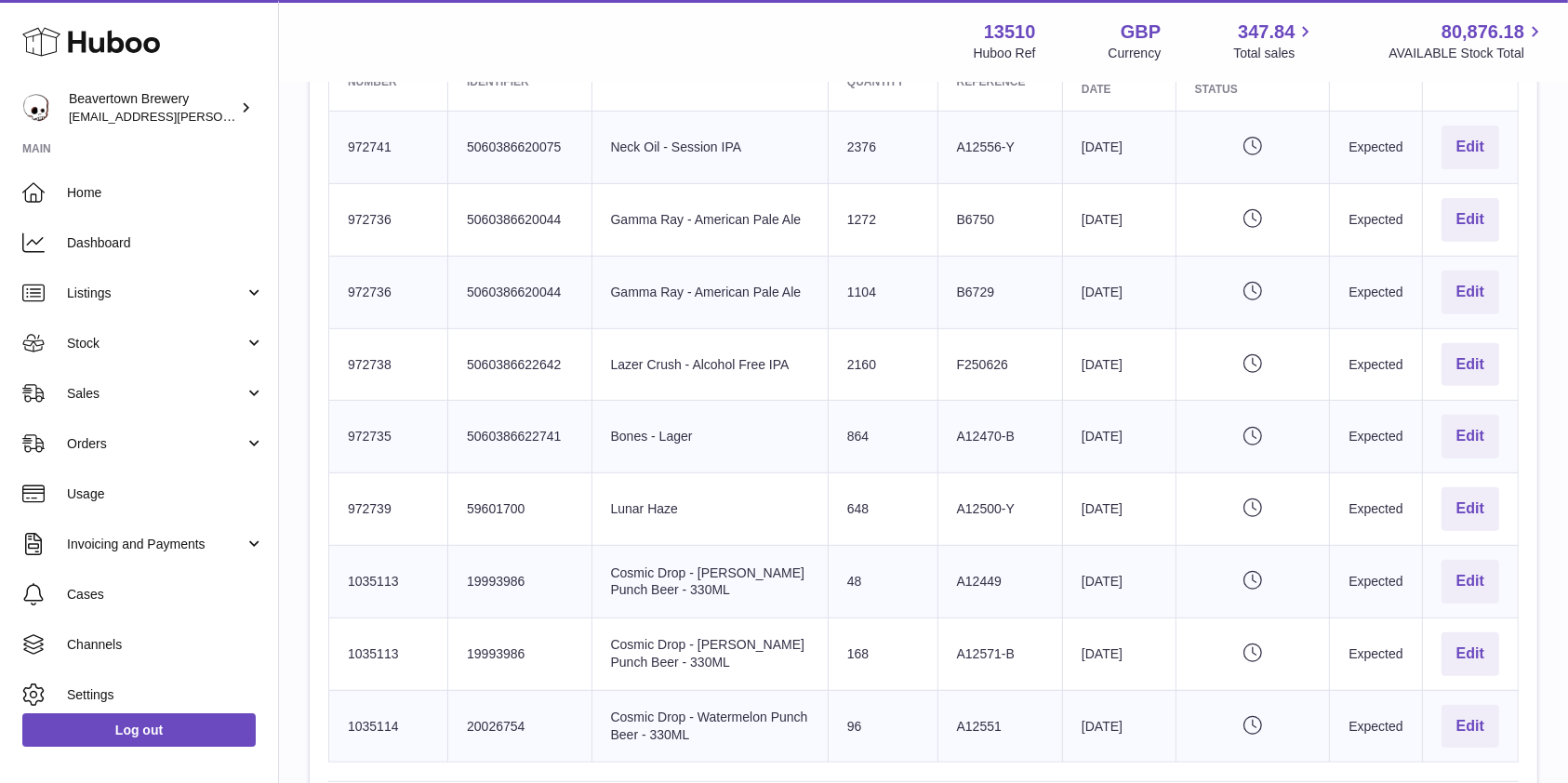
scroll to position [246, 0]
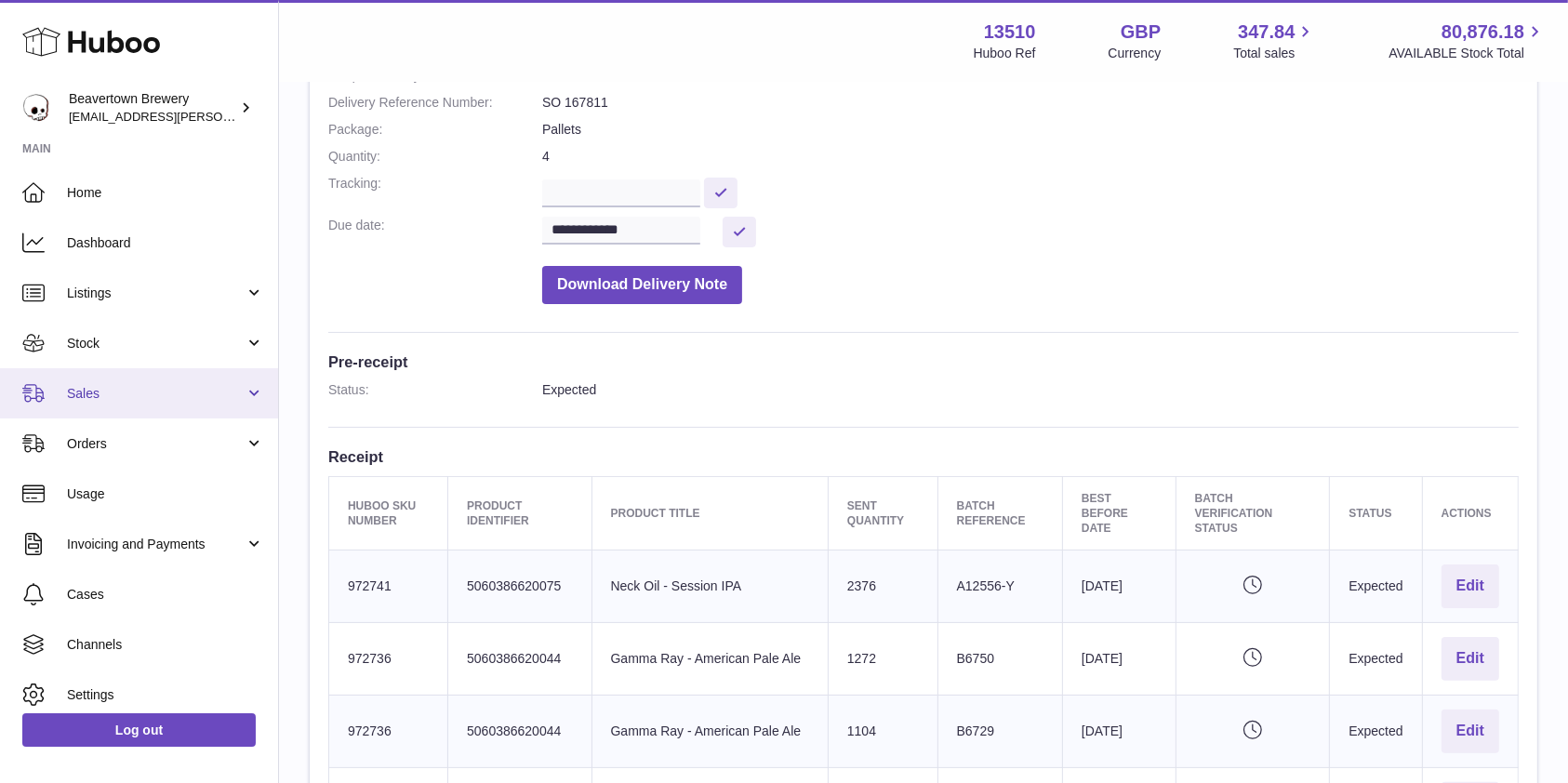
click at [118, 389] on span "Sales" at bounding box center [155, 394] width 177 height 18
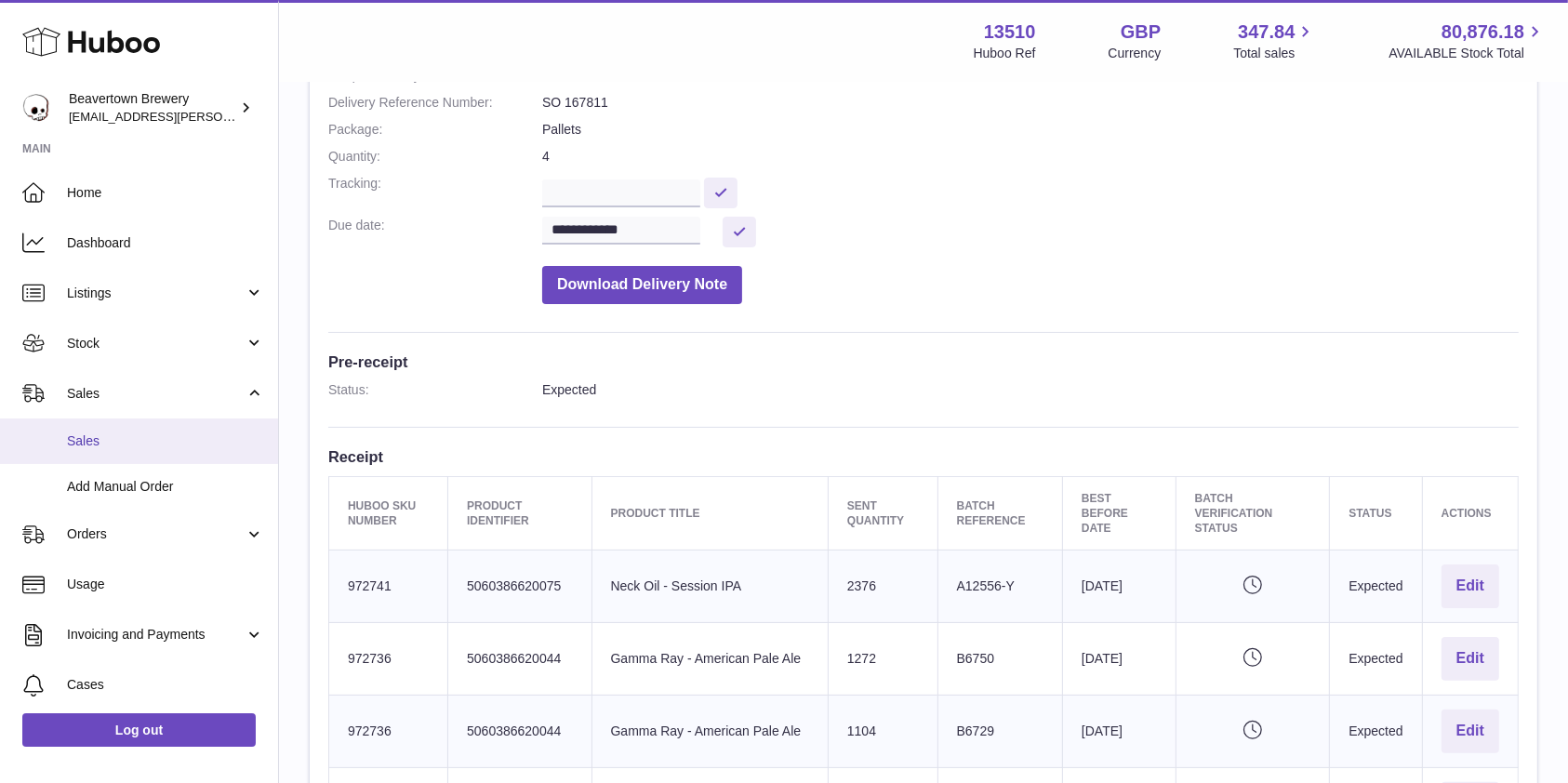
click at [91, 450] on link "Sales" at bounding box center [138, 441] width 278 height 46
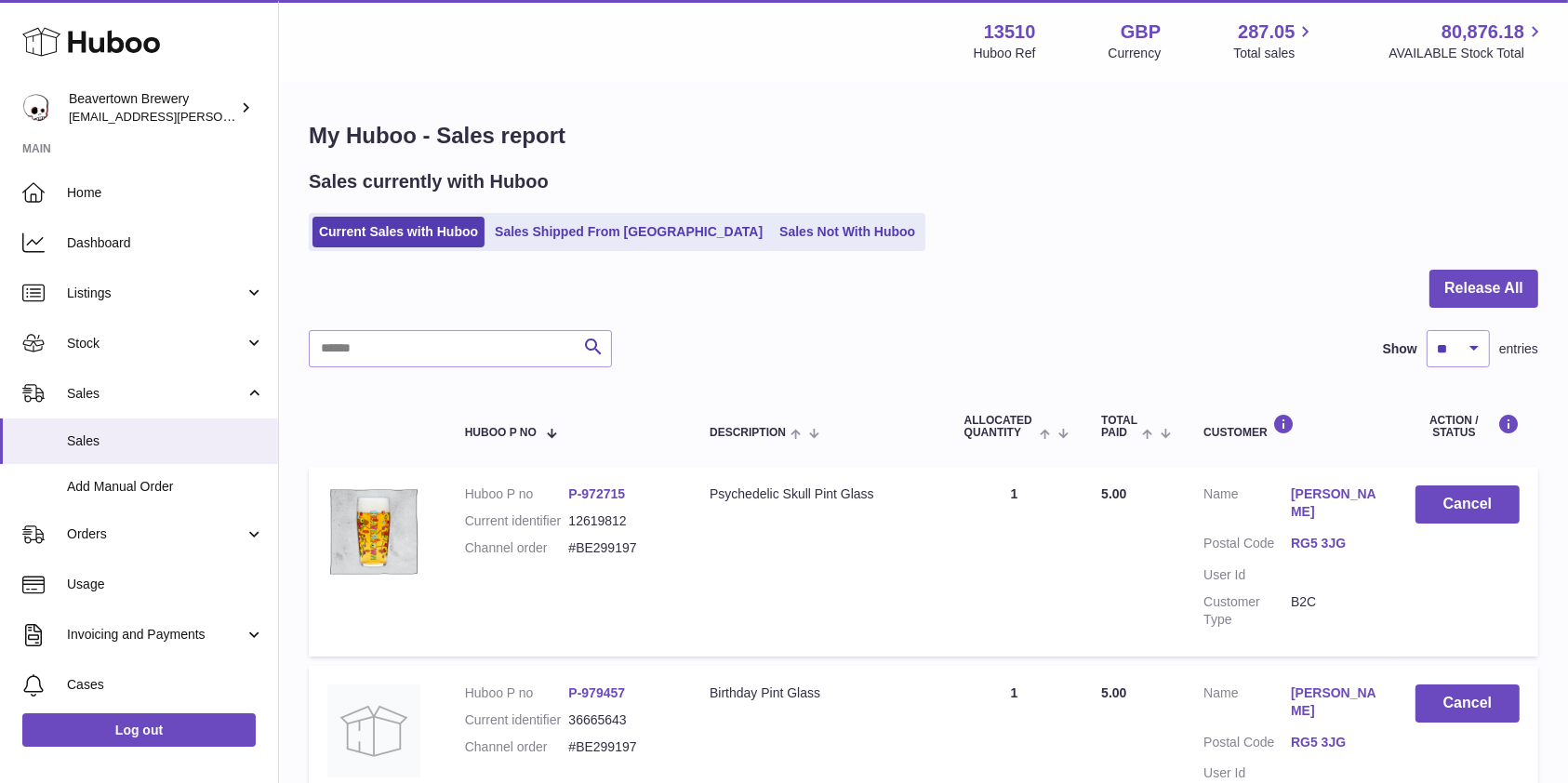
click at [767, 209] on div "Sales currently with Huboo Current Sales with Huboo Sales Shipped From Huboo Sa…" at bounding box center [923, 210] width 1230 height 82
click at [773, 234] on link "Sales Not With Huboo" at bounding box center [846, 232] width 148 height 31
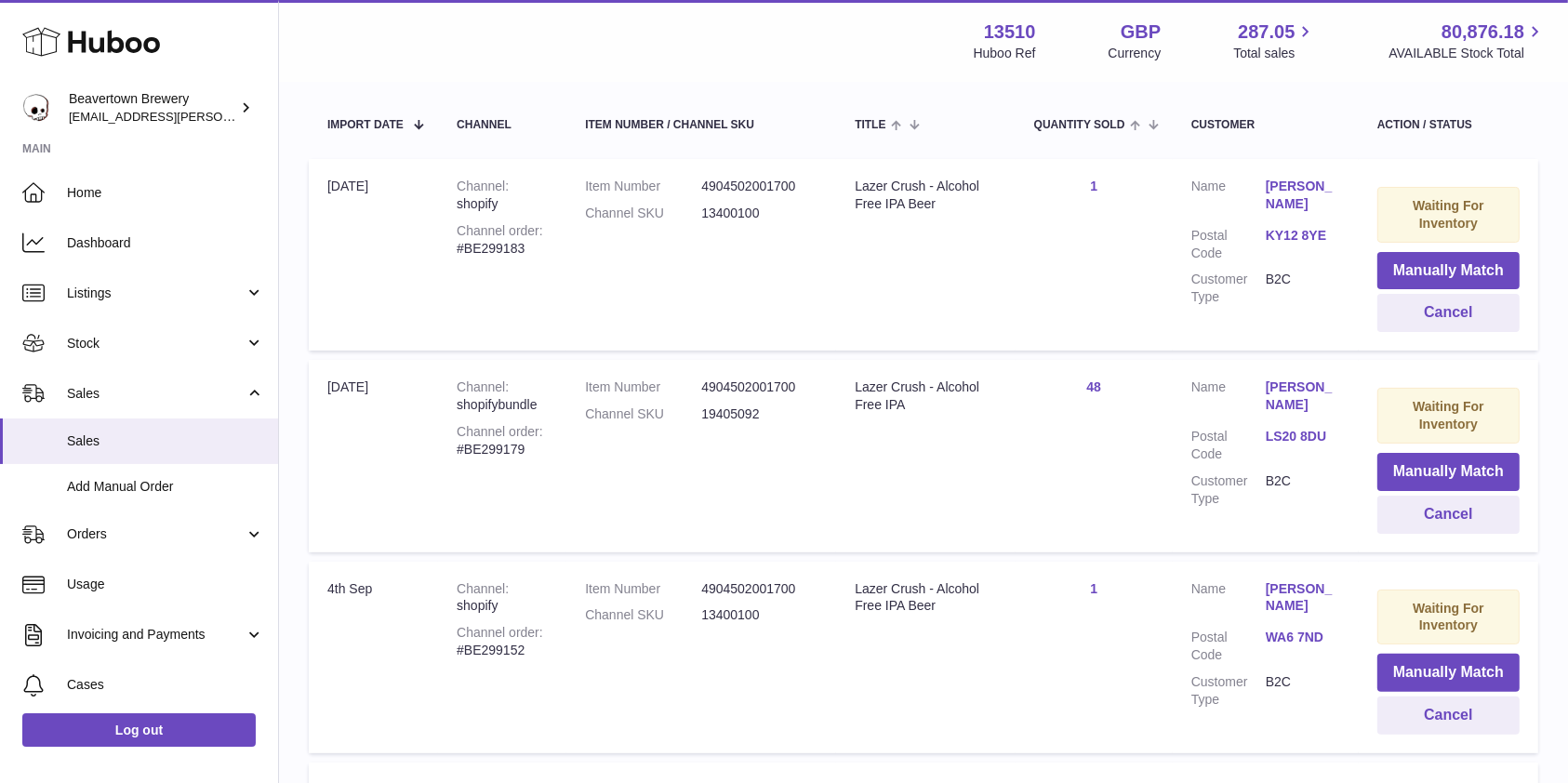
scroll to position [342, 0]
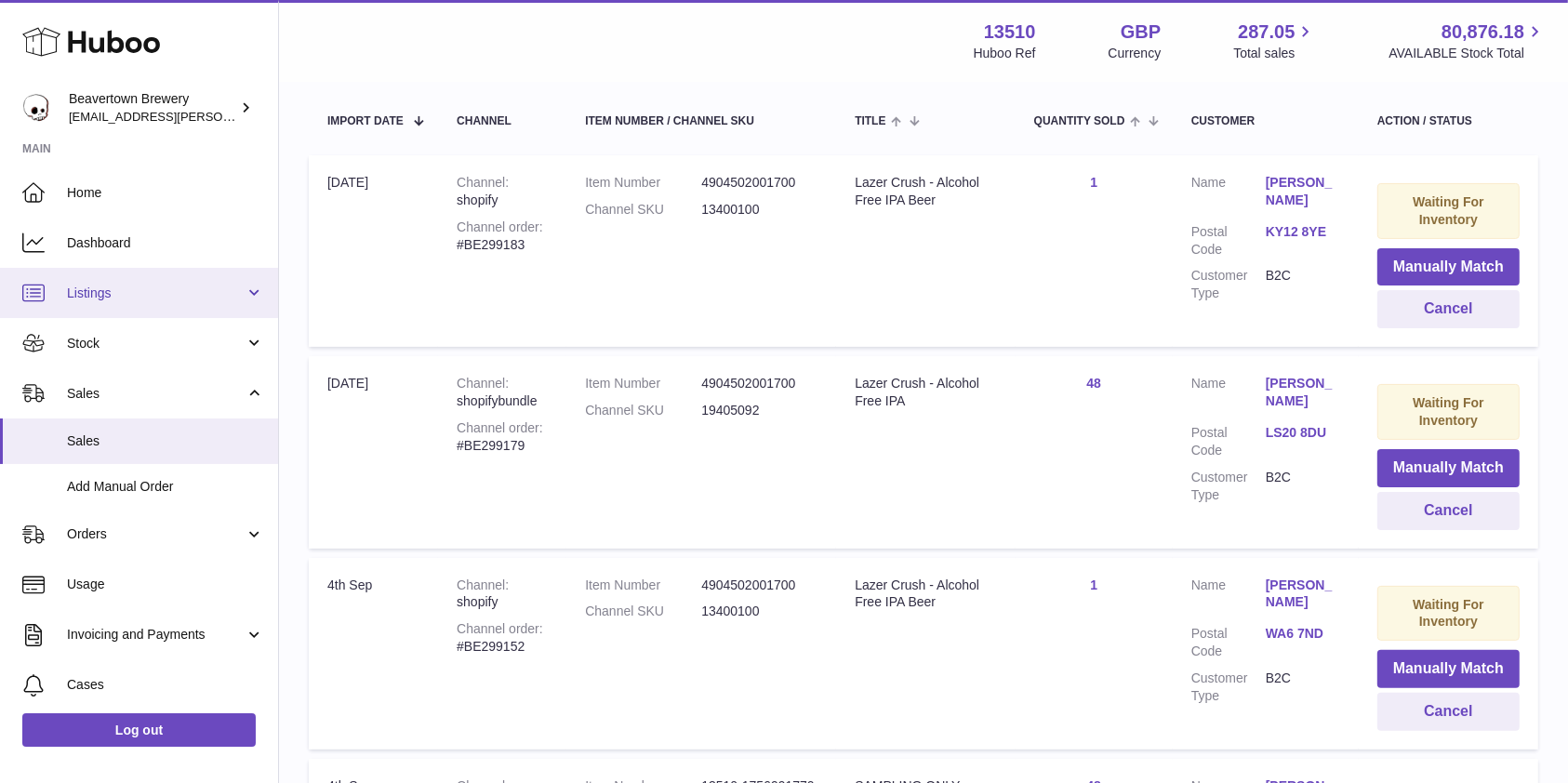
click at [134, 289] on span "Listings" at bounding box center [155, 294] width 177 height 18
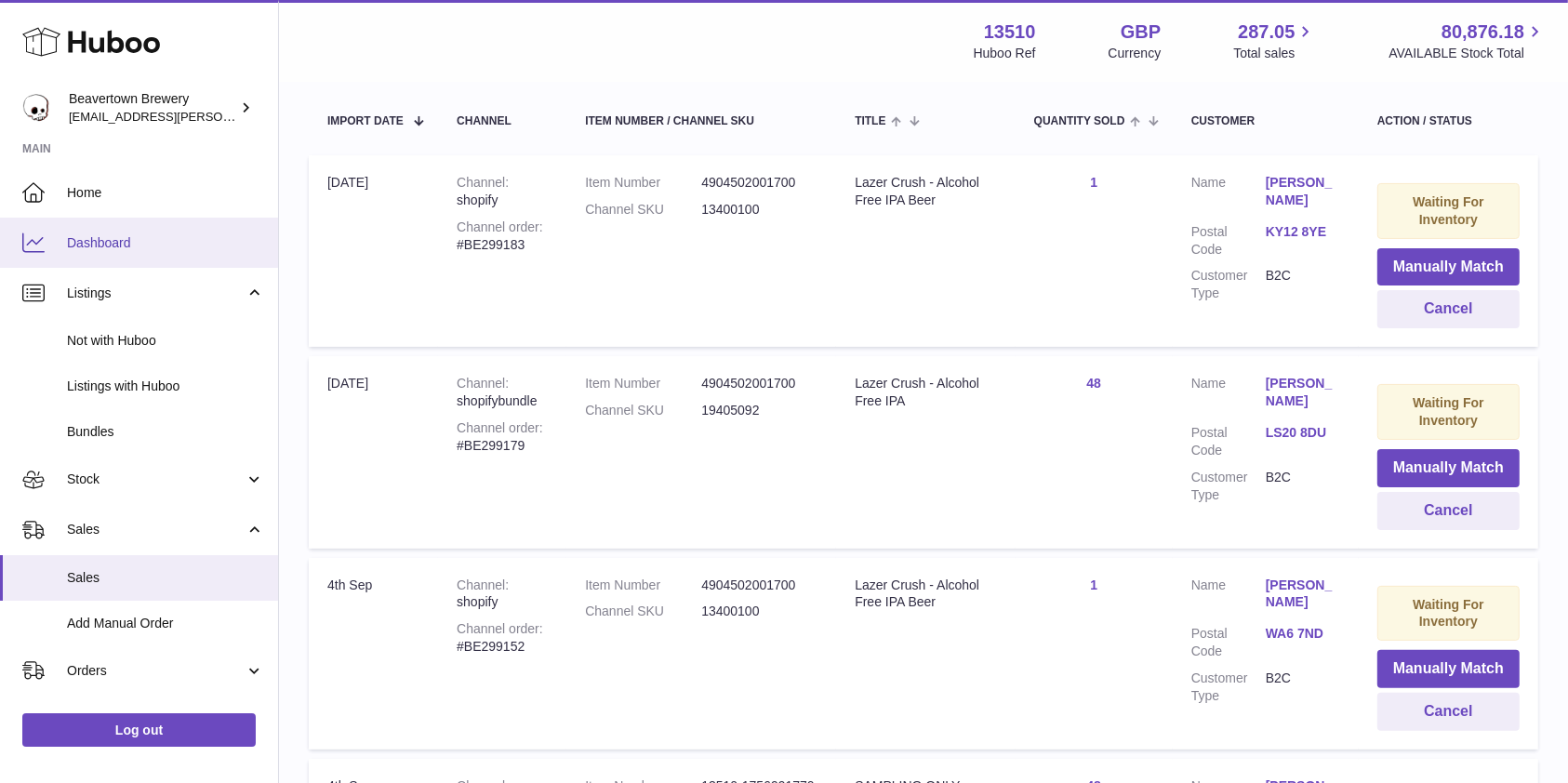
click at [122, 249] on span "Dashboard" at bounding box center [165, 243] width 197 height 18
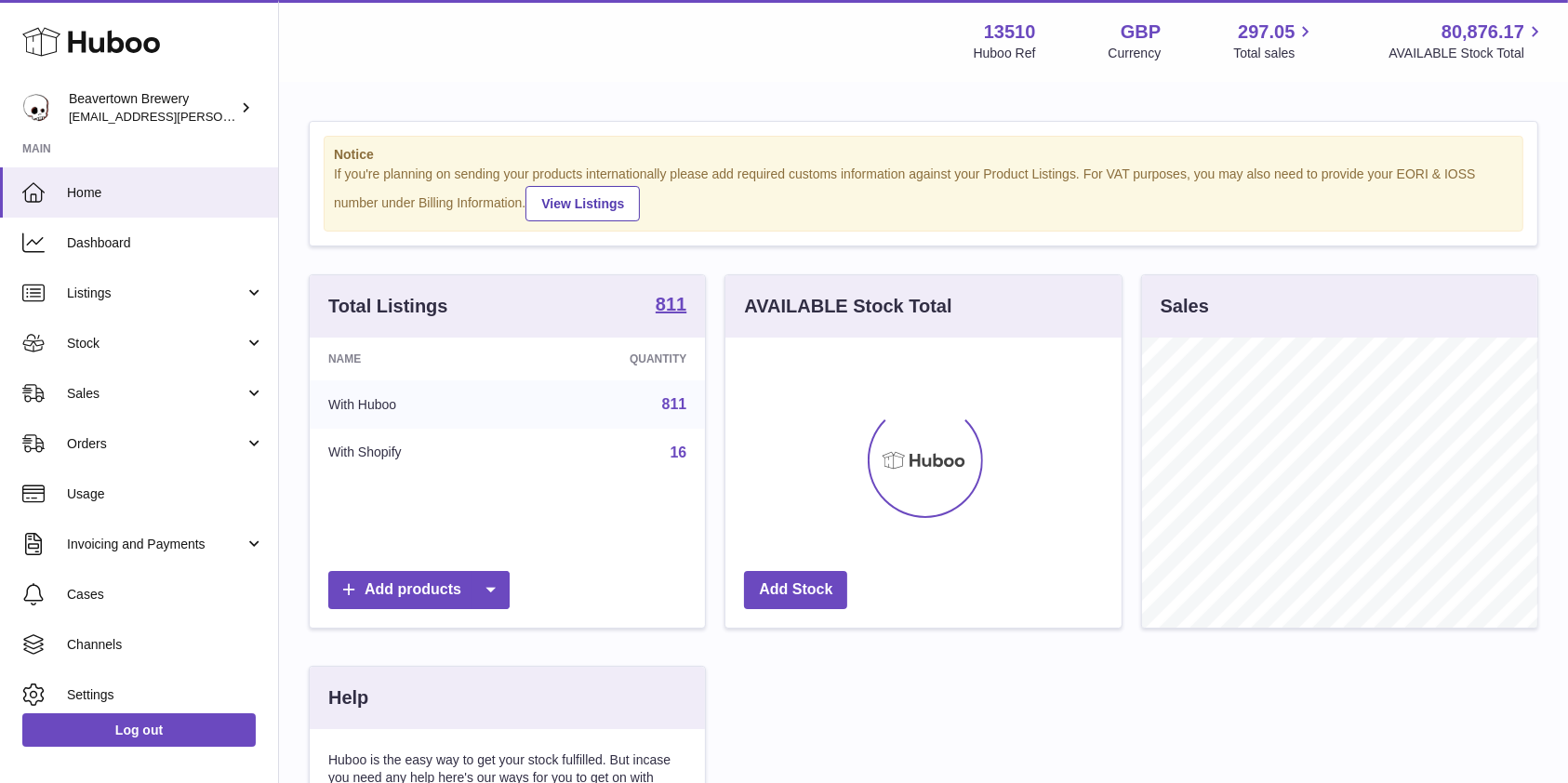
scroll to position [290, 395]
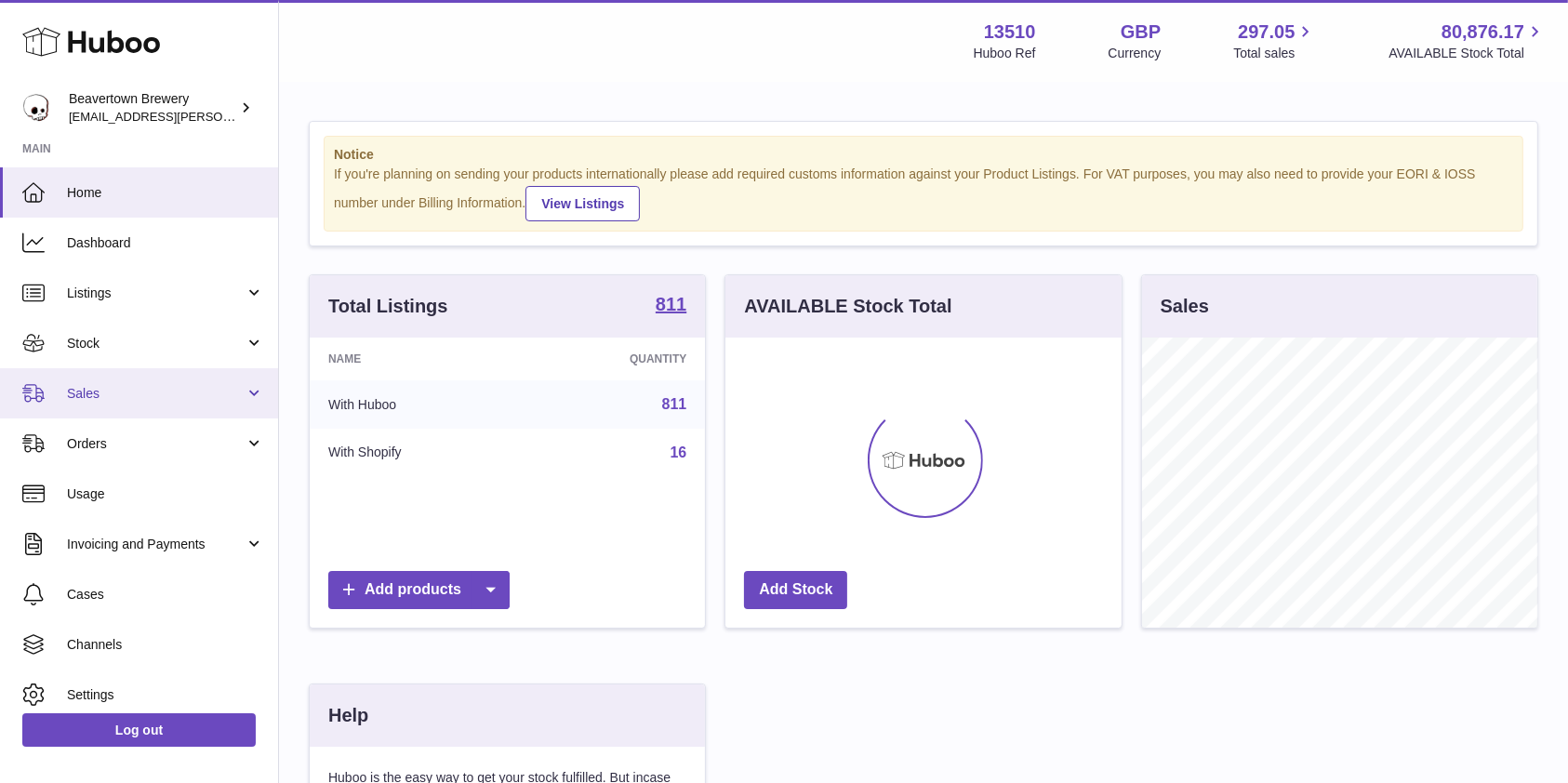
click at [169, 404] on link "Sales" at bounding box center [138, 393] width 278 height 50
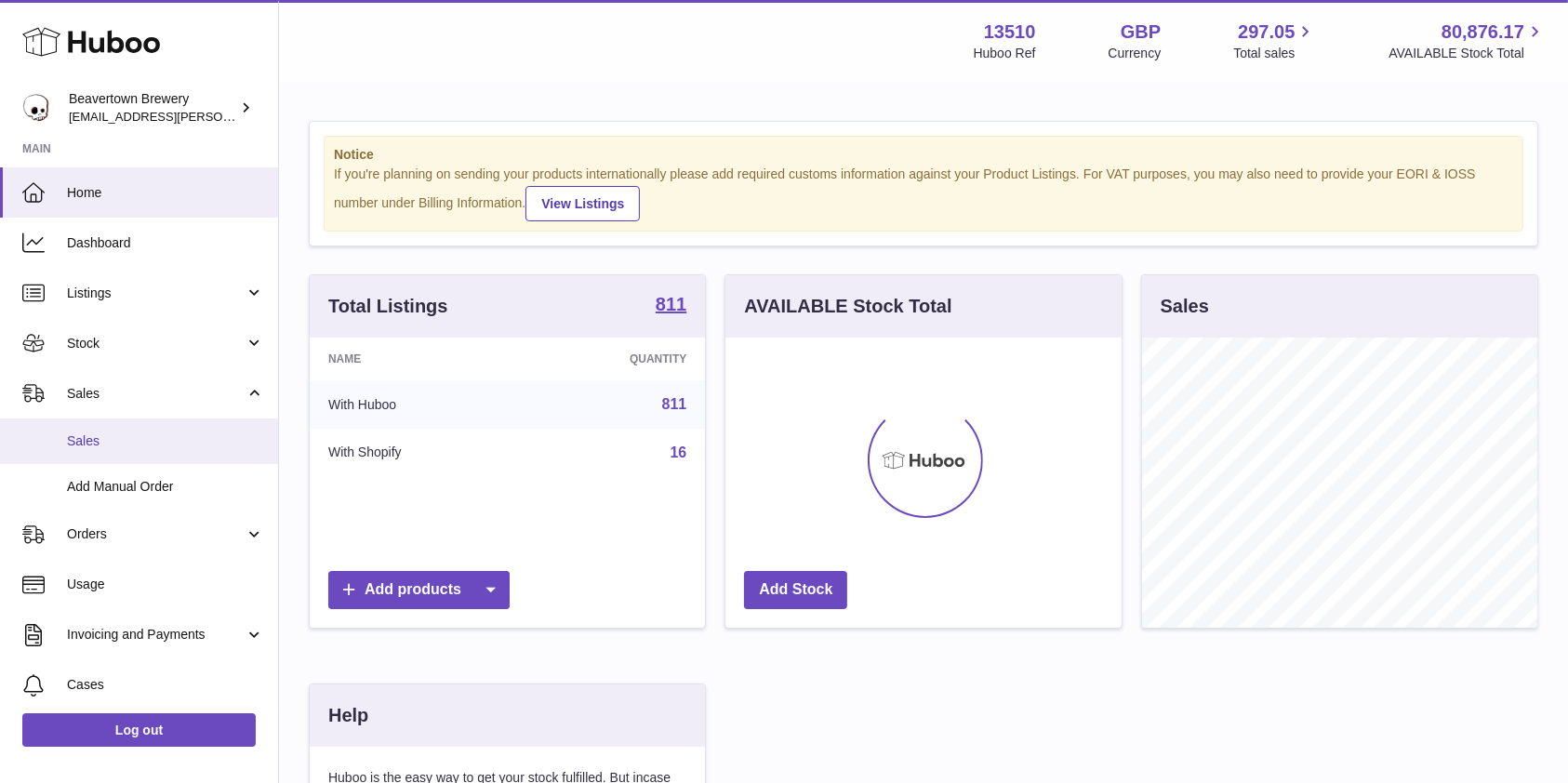
click at [141, 422] on link "Sales" at bounding box center [138, 441] width 278 height 46
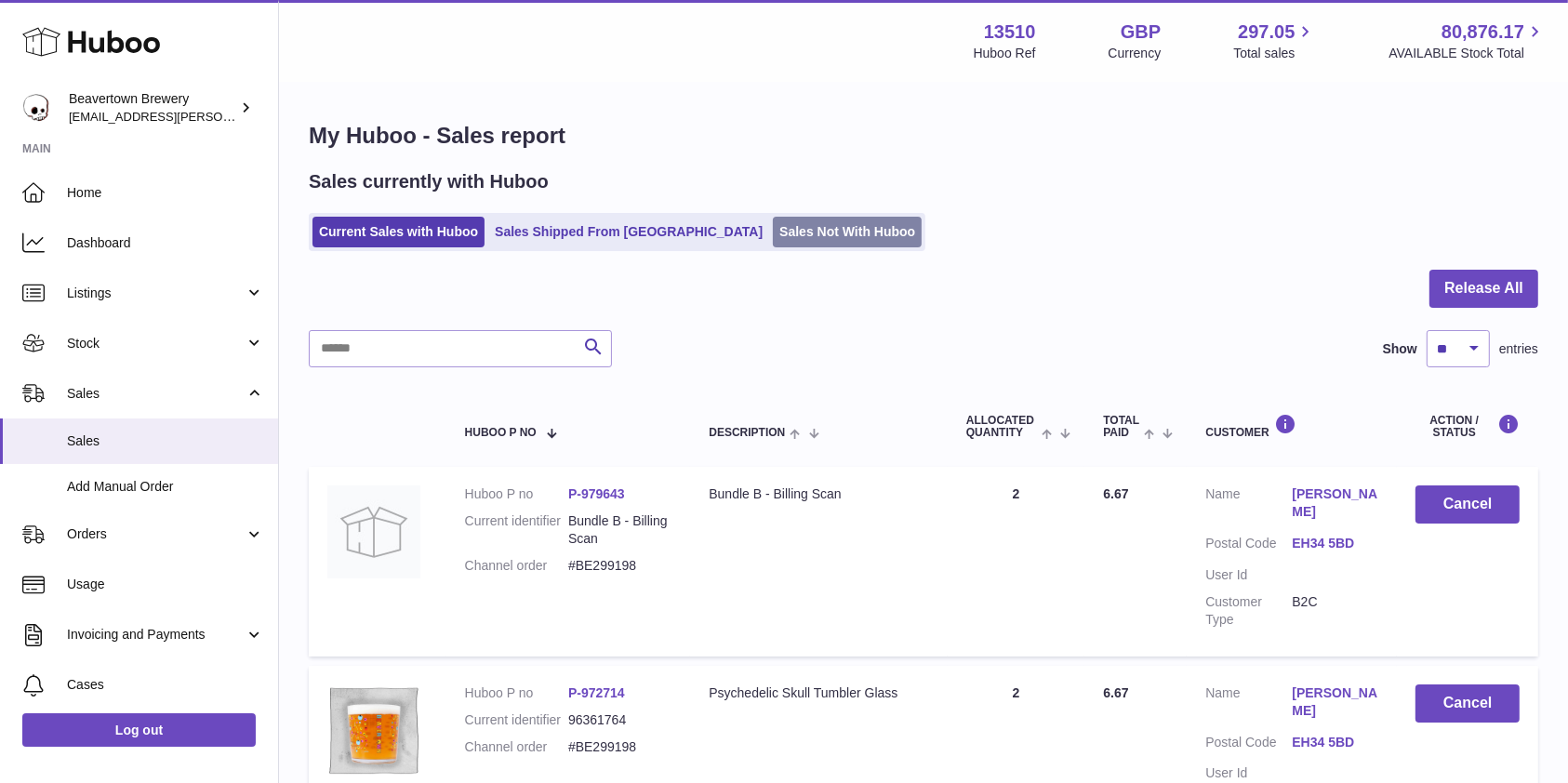
click at [773, 222] on link "Sales Not With Huboo" at bounding box center [846, 232] width 148 height 31
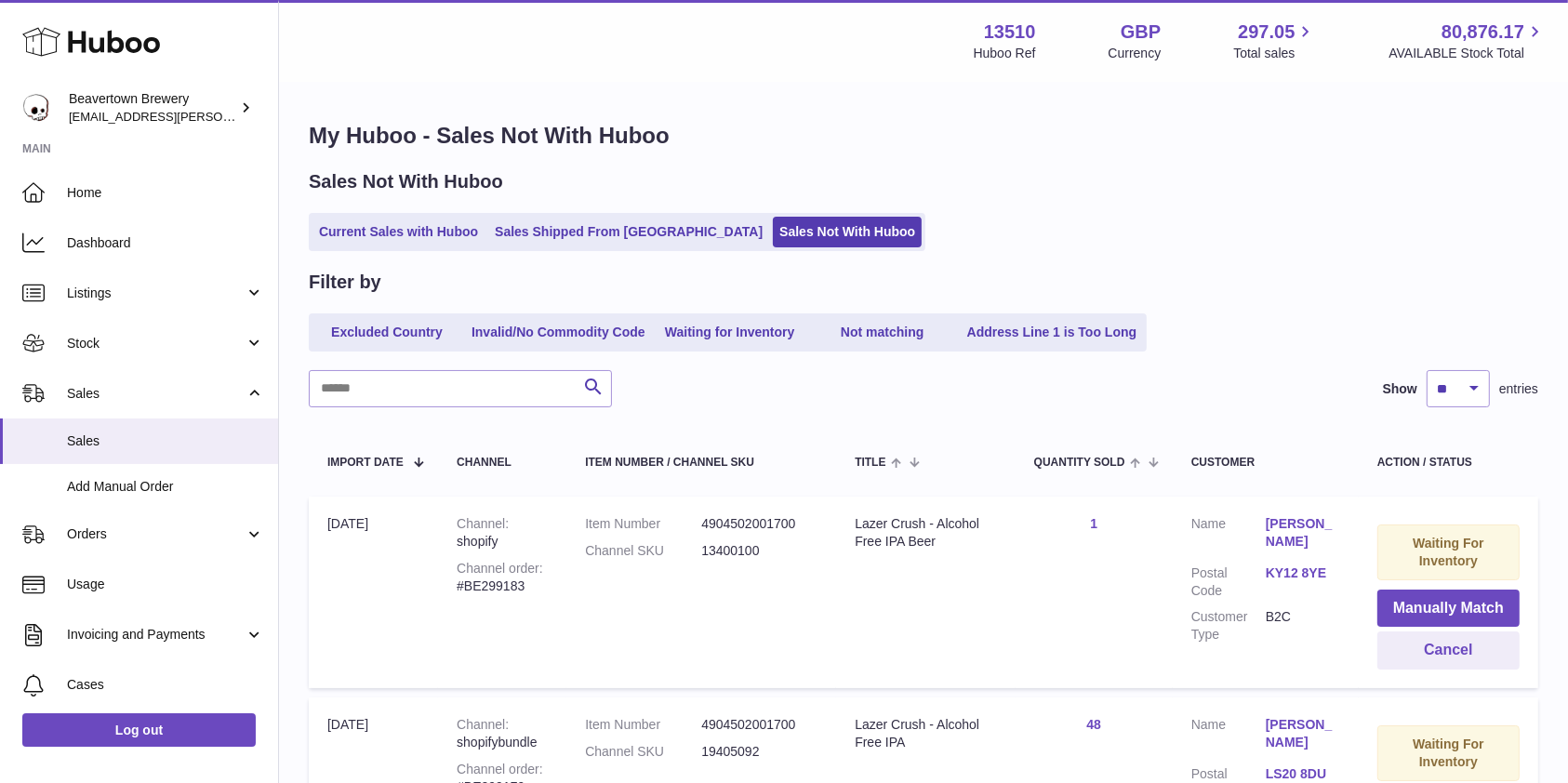
scroll to position [61, 0]
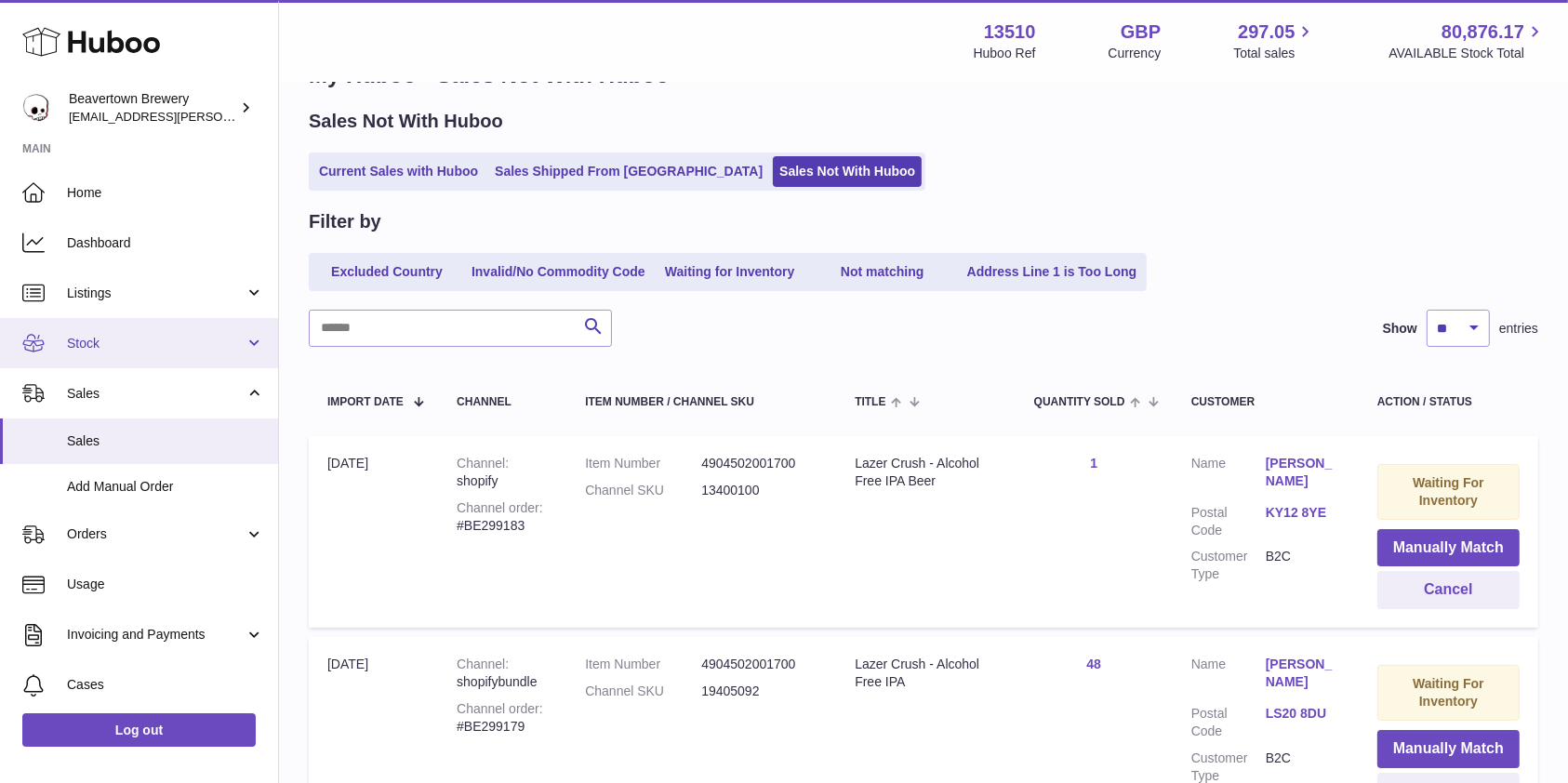
click at [148, 333] on link "Stock" at bounding box center [138, 343] width 278 height 50
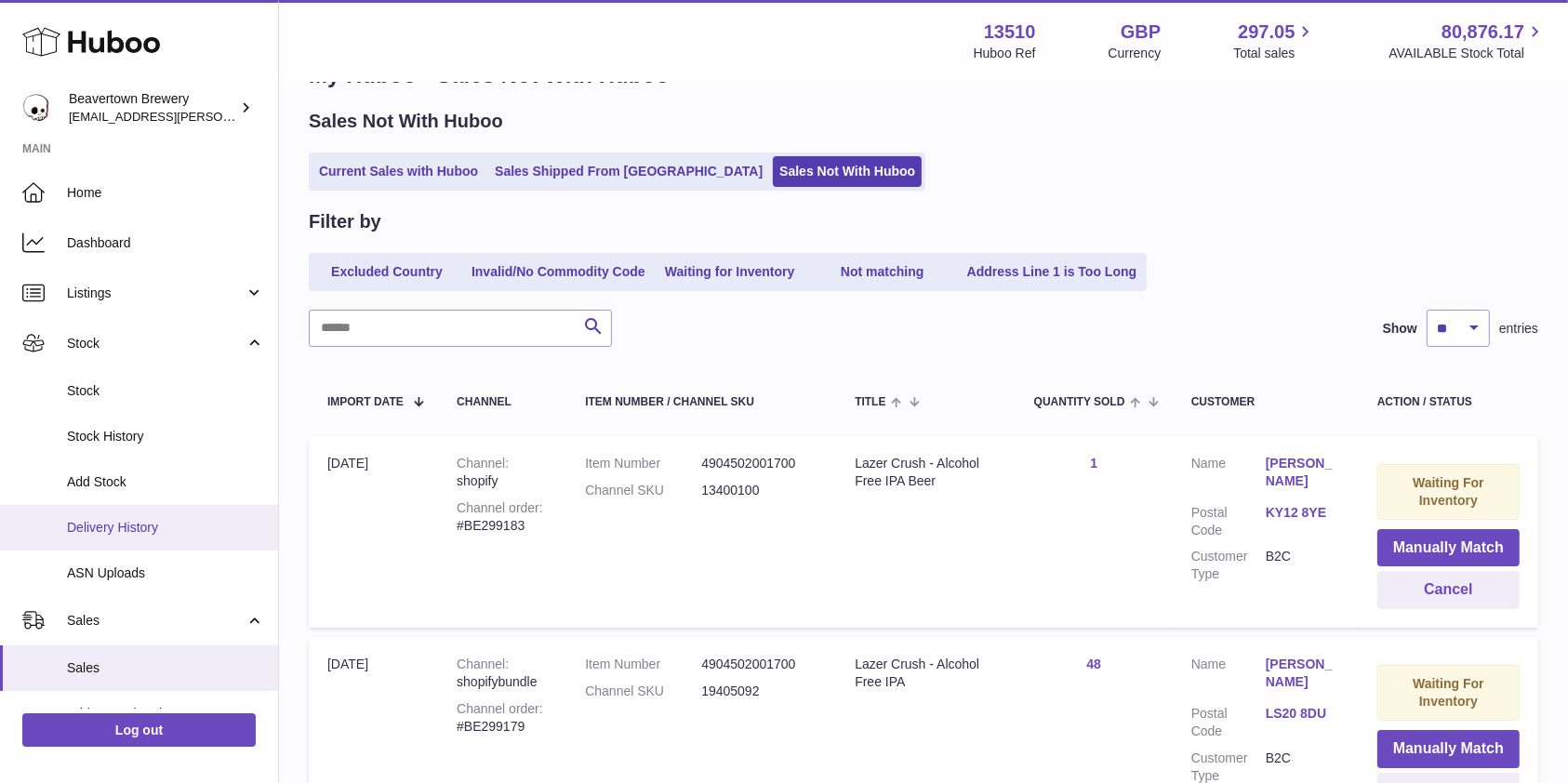
click at [101, 521] on span "Delivery History" at bounding box center [165, 528] width 197 height 18
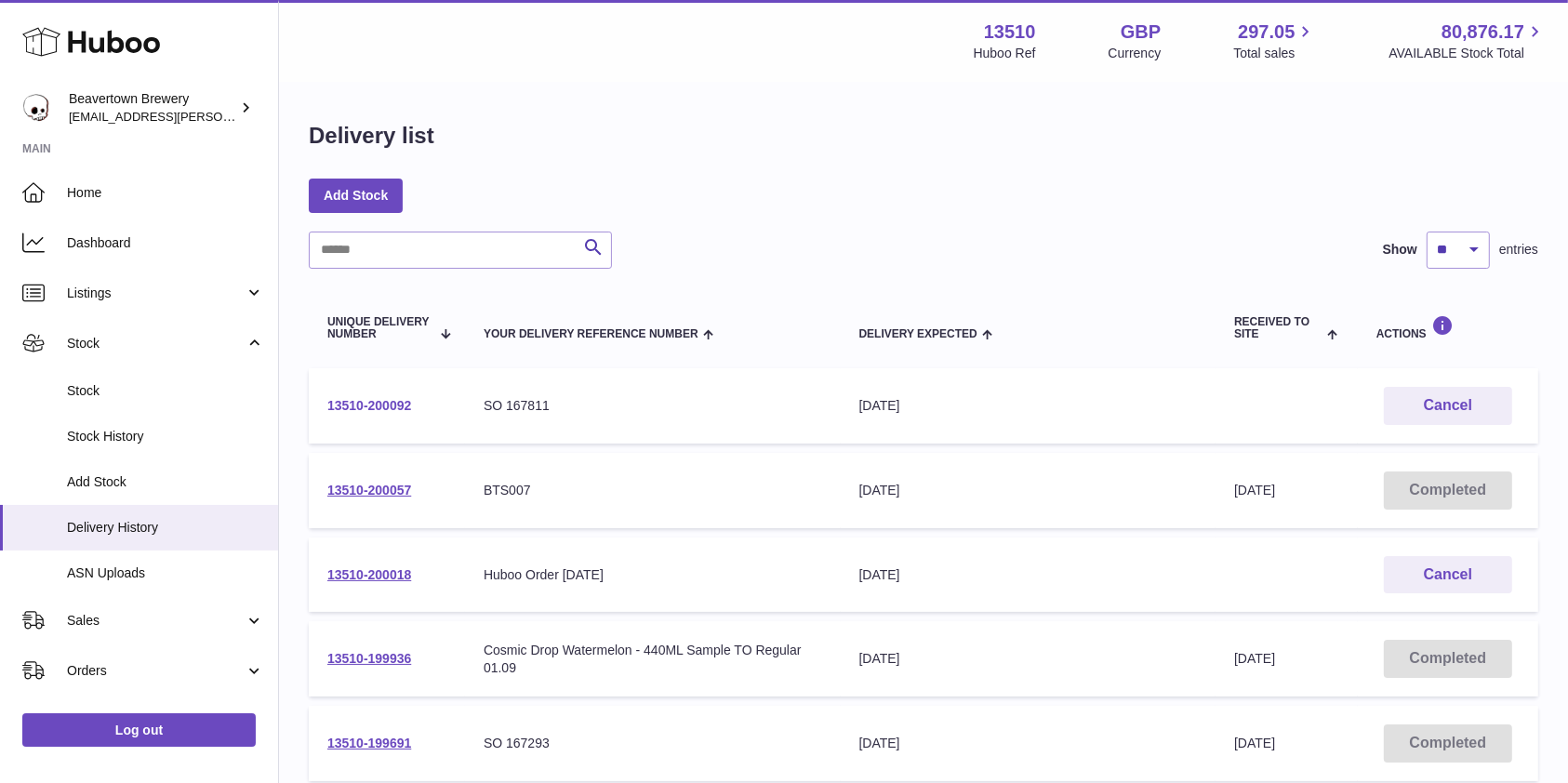
click at [387, 400] on link "13510-200092" at bounding box center [369, 405] width 84 height 15
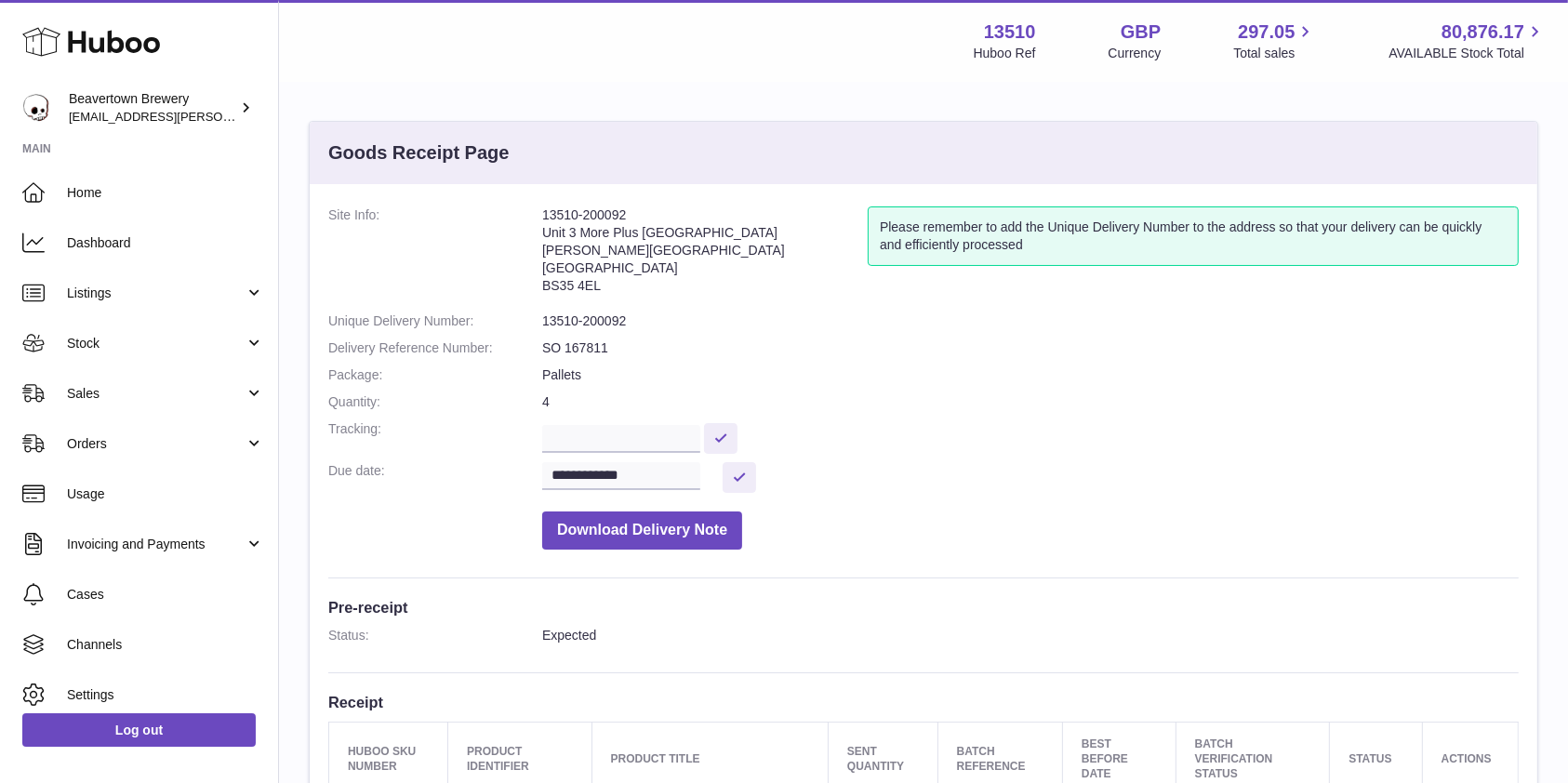
scroll to position [684, 0]
